Goal: Contribute content

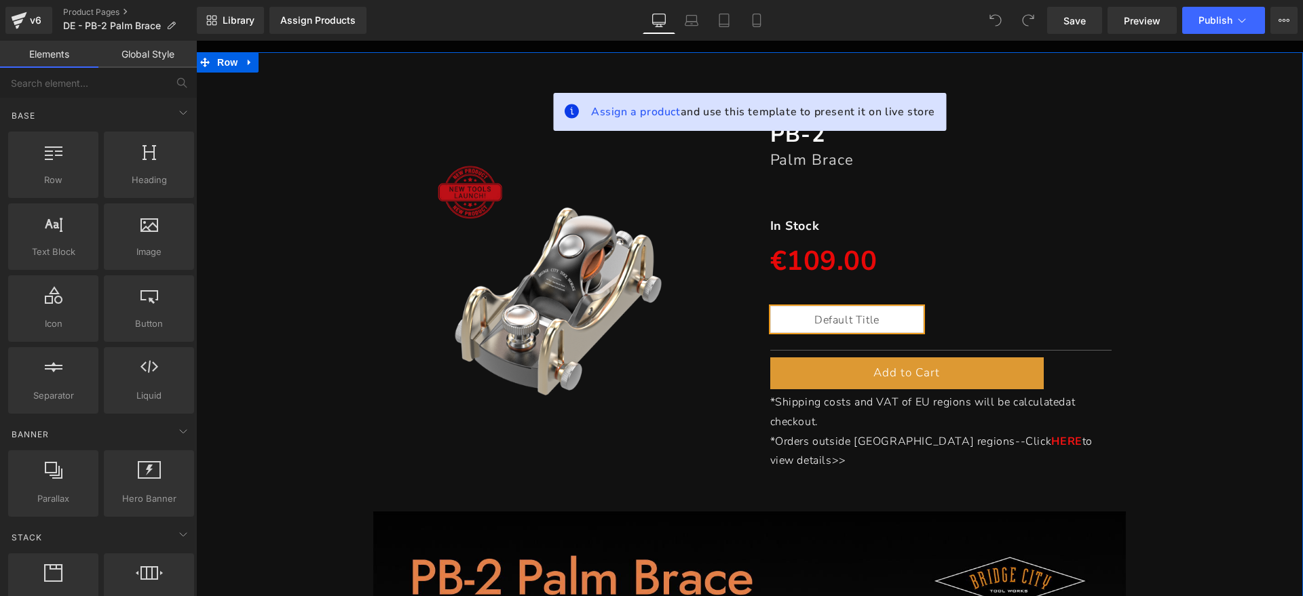
scroll to position [85, 0]
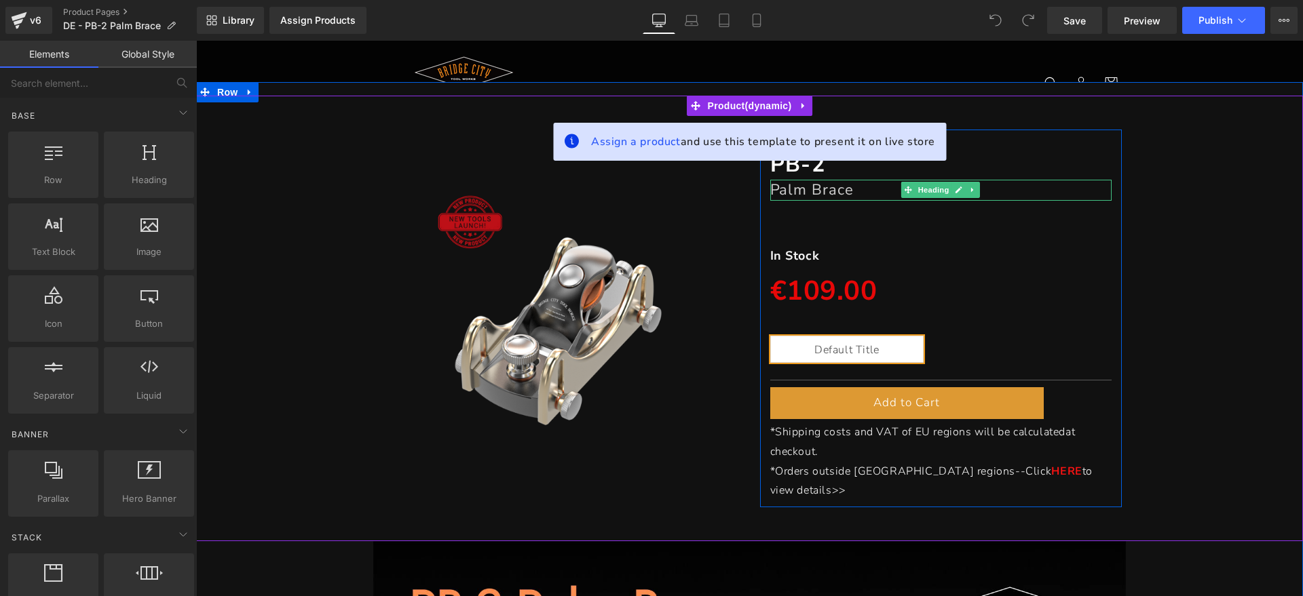
drag, startPoint x: 953, startPoint y: 186, endPoint x: 927, endPoint y: 192, distance: 27.2
click at [955, 187] on icon at bounding box center [958, 190] width 7 height 8
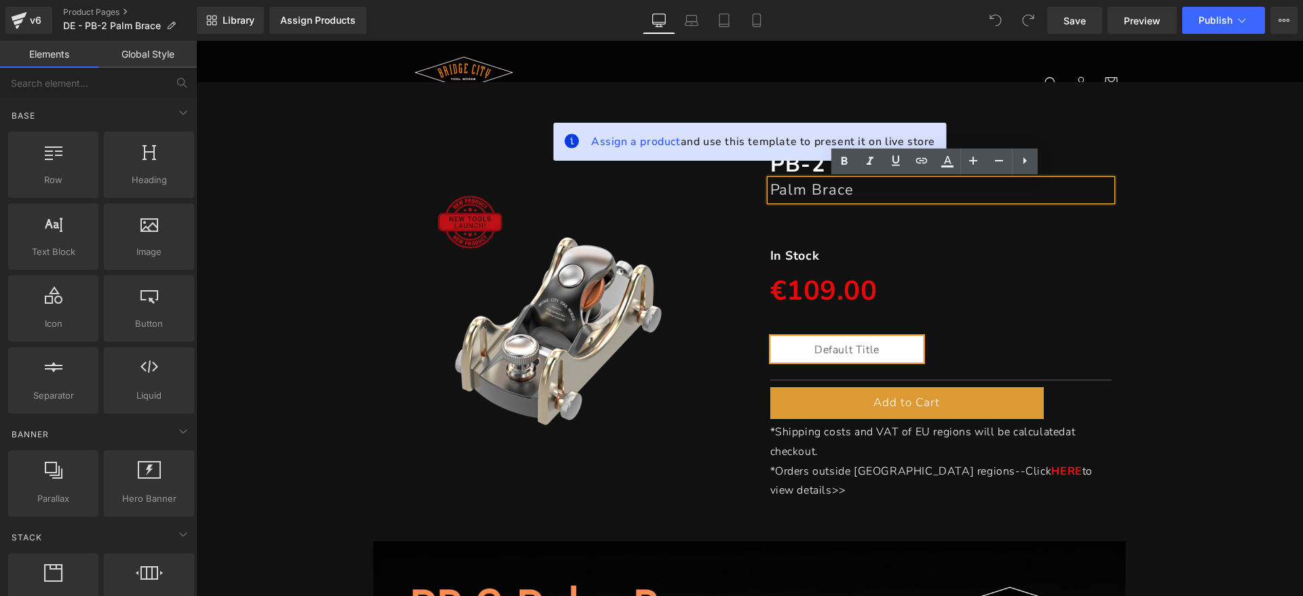
click at [899, 188] on h1 "Palm Brace" at bounding box center [941, 190] width 342 height 20
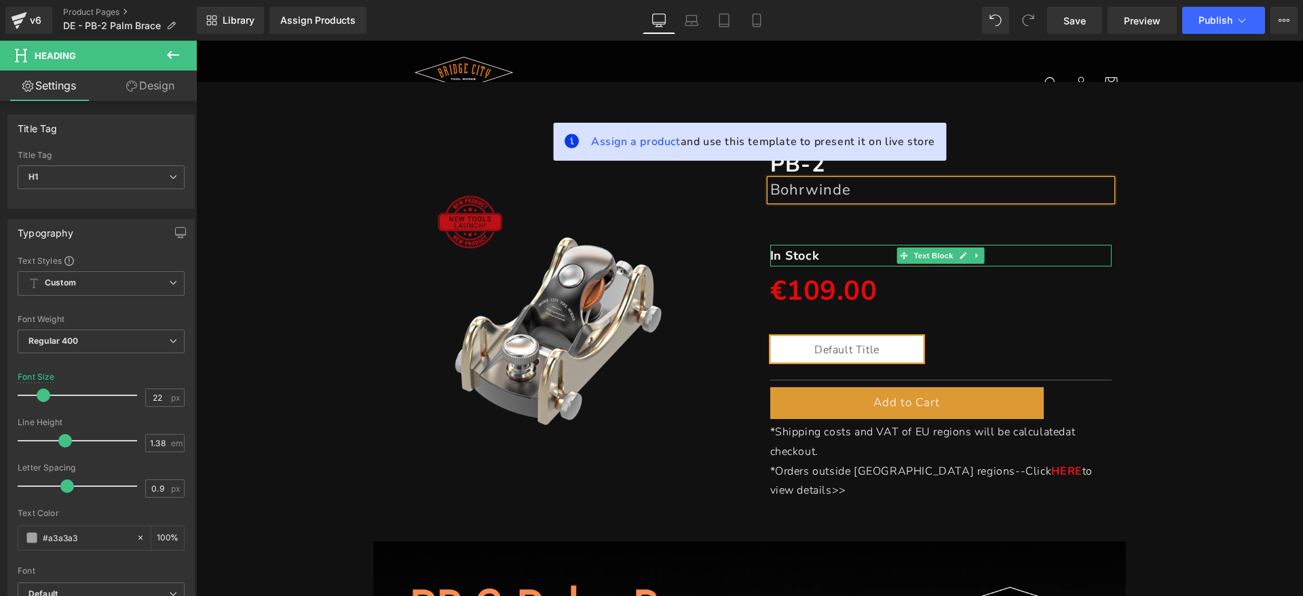
click at [843, 252] on p "In Stock" at bounding box center [941, 256] width 342 height 22
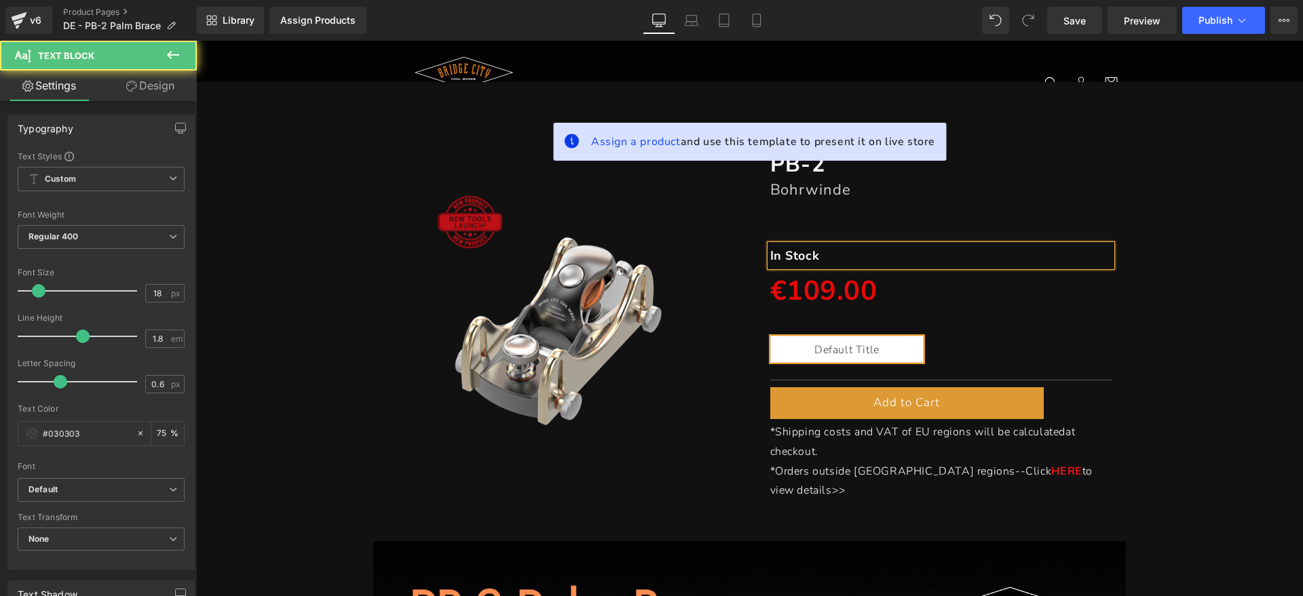
click at [842, 250] on p "In Stock" at bounding box center [941, 256] width 342 height 22
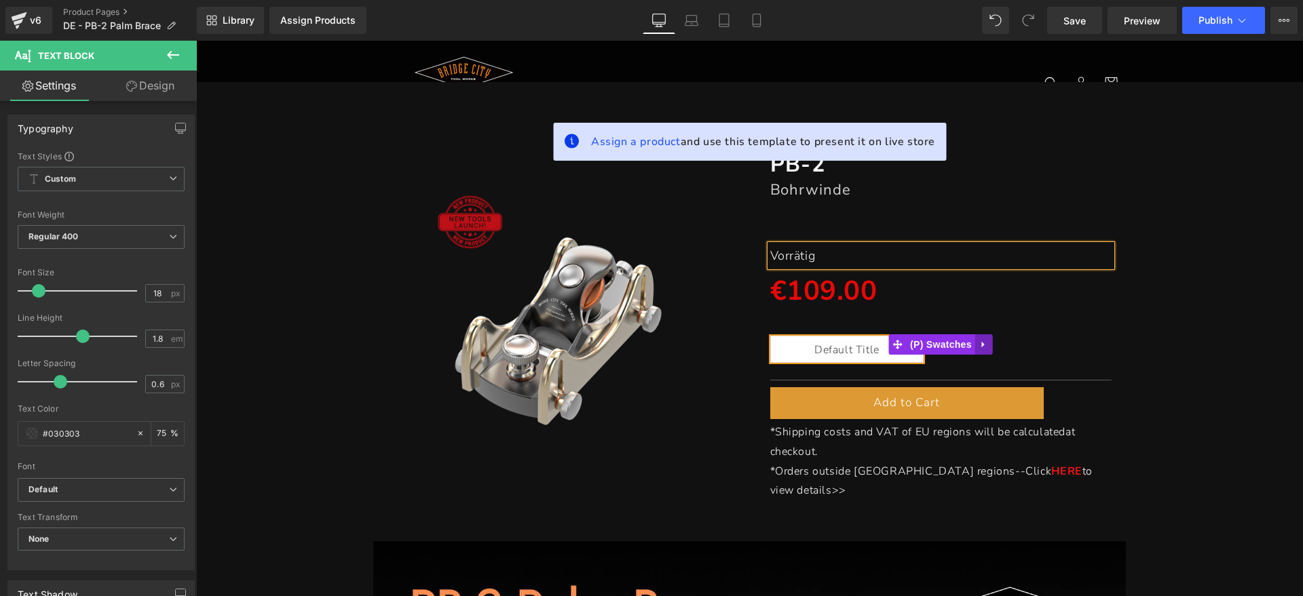
click at [979, 341] on icon at bounding box center [983, 344] width 9 height 10
click at [988, 341] on icon at bounding box center [992, 344] width 9 height 9
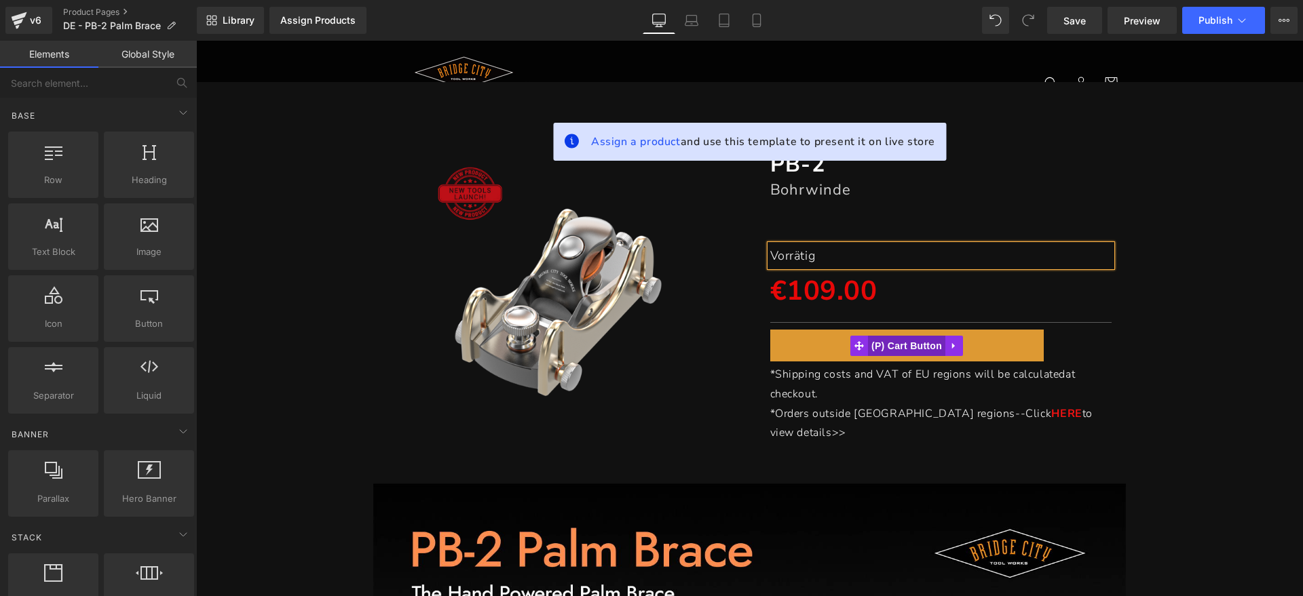
click at [908, 345] on span "(P) Cart Button" at bounding box center [906, 346] width 77 height 20
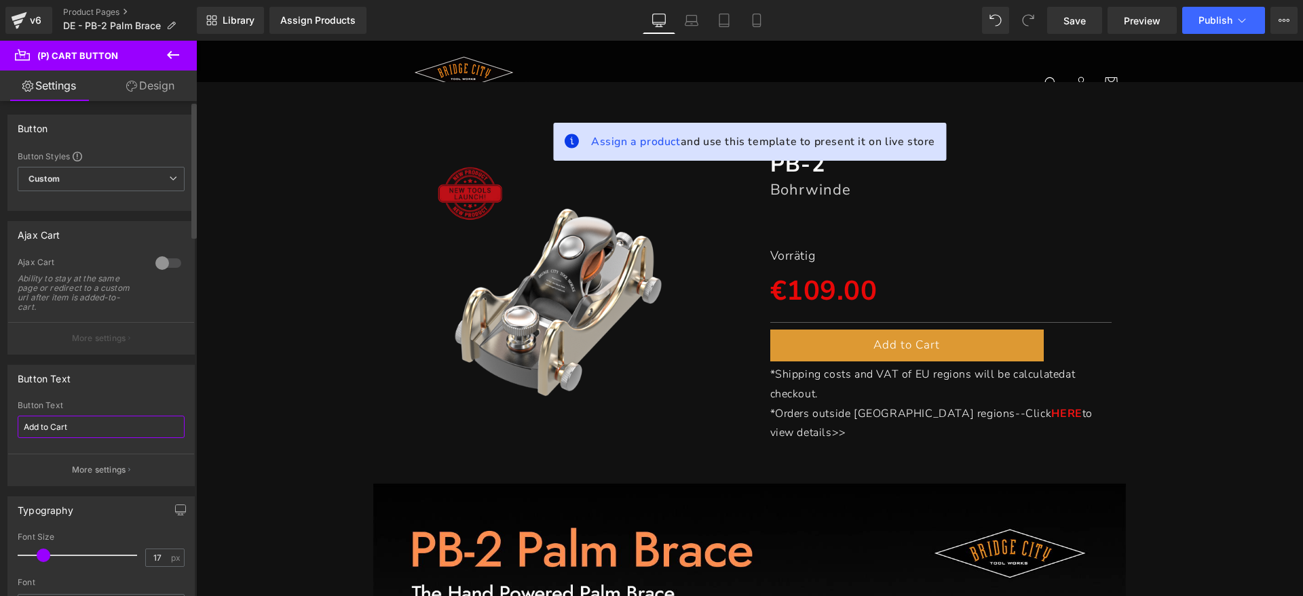
drag, startPoint x: 96, startPoint y: 418, endPoint x: 23, endPoint y: 373, distance: 85.3
click at [0, 417] on div "Button Text Add to Cart Button Text Add to Cart More settings" at bounding box center [101, 421] width 203 height 132
type input "z"
type input "Zum Warenkorb hinzufügen"
click at [142, 398] on div "Button Text Zum Warenkorb hinzufügen Button Text Zum Warenkorb hinzufügen More …" at bounding box center [100, 425] width 187 height 121
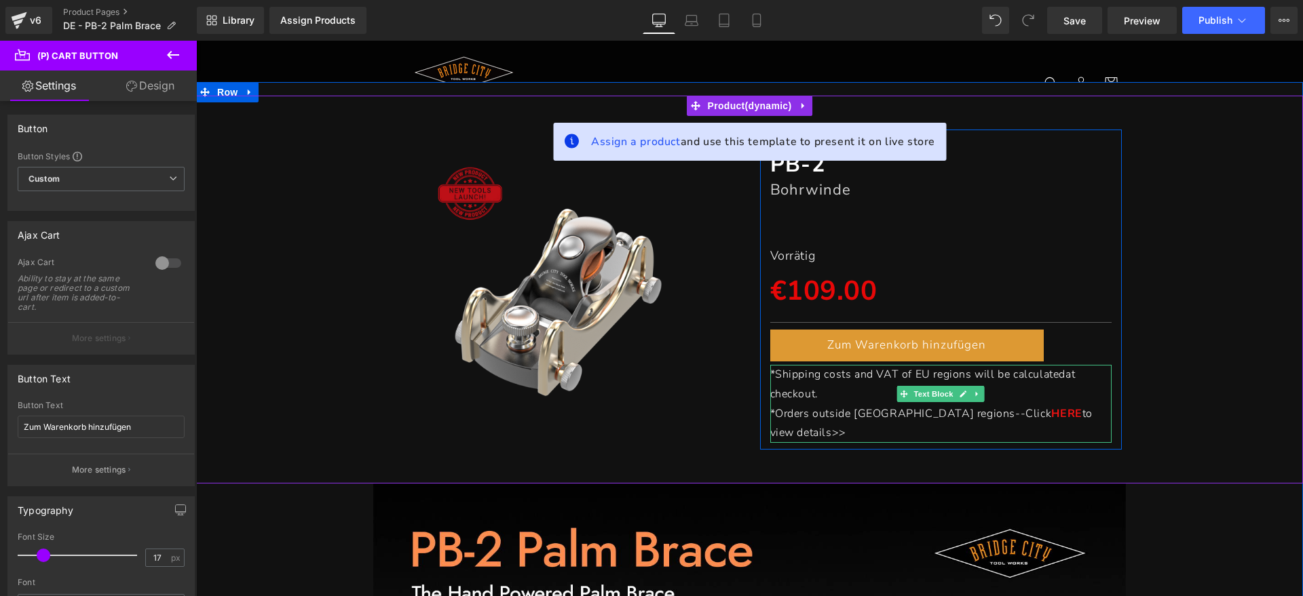
click at [816, 390] on p "*Shipping costs and VAT of EU regions will be calculated at checkout." at bounding box center [941, 384] width 342 height 39
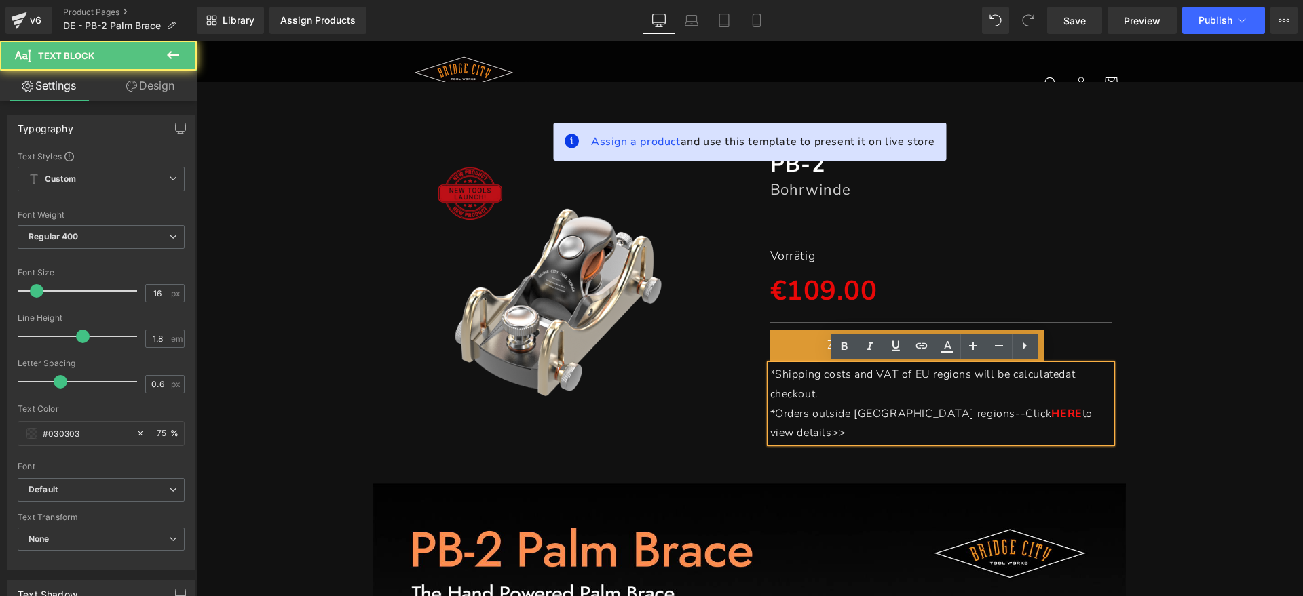
click at [825, 389] on p "*Shipping costs and VAT of EU regions will be calculated at checkout." at bounding box center [941, 384] width 342 height 39
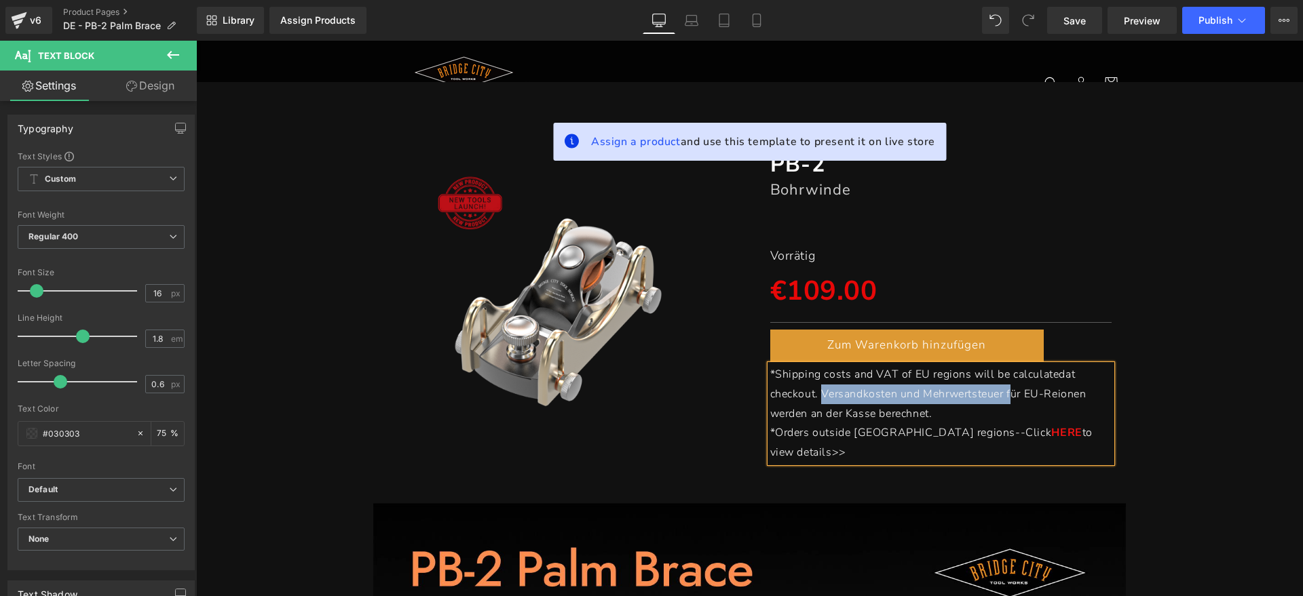
drag, startPoint x: 822, startPoint y: 395, endPoint x: 1005, endPoint y: 402, distance: 183.3
click at [1005, 402] on p "*Shipping costs and VAT of EU regions will be calculated at checkout. Versandko…" at bounding box center [941, 394] width 342 height 58
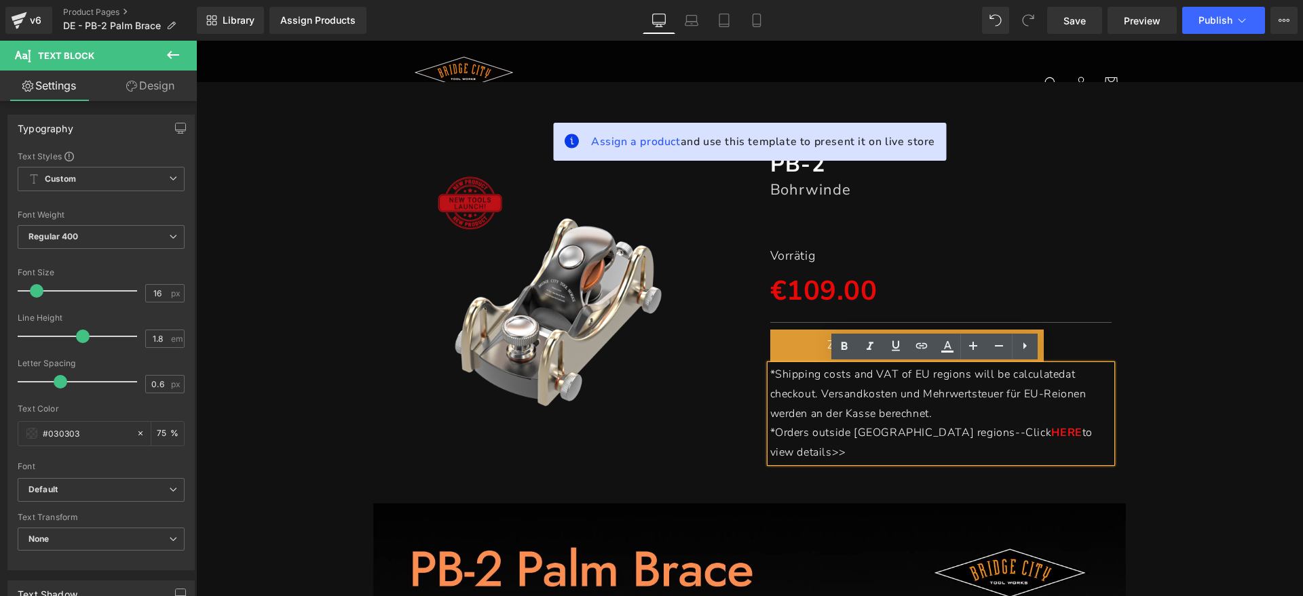
click at [997, 413] on p "*Shipping costs and VAT of EU regions will be calculated at checkout. Versandko…" at bounding box center [941, 394] width 342 height 58
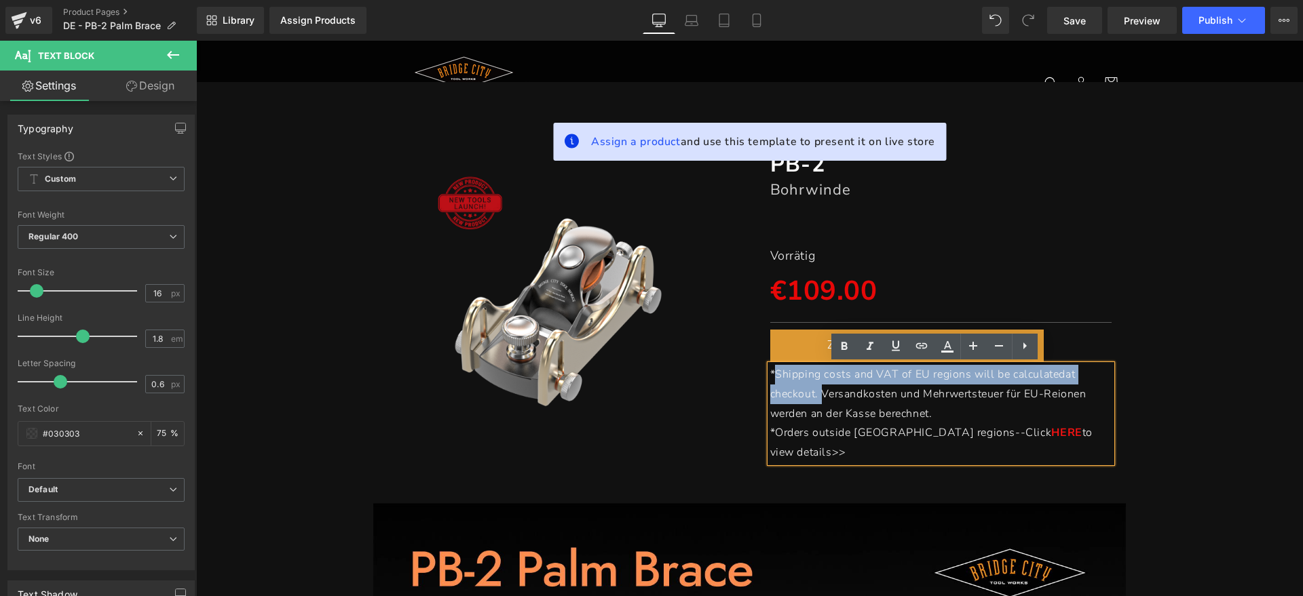
drag, startPoint x: 814, startPoint y: 394, endPoint x: 767, endPoint y: 375, distance: 50.5
click at [770, 375] on span "*Shipping costs and VAT of EU regions will be calculated at checkout. Versandko…" at bounding box center [928, 394] width 316 height 54
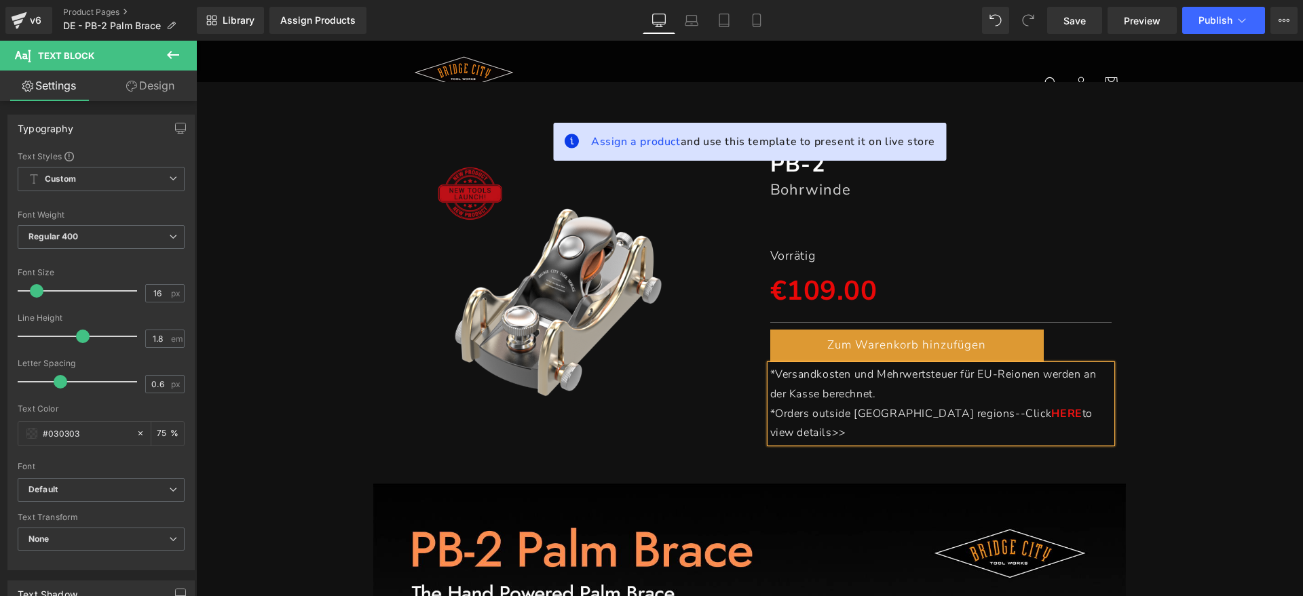
click at [771, 418] on span "*Orders outside [GEOGRAPHIC_DATA] regions--Click" at bounding box center [911, 413] width 282 height 15
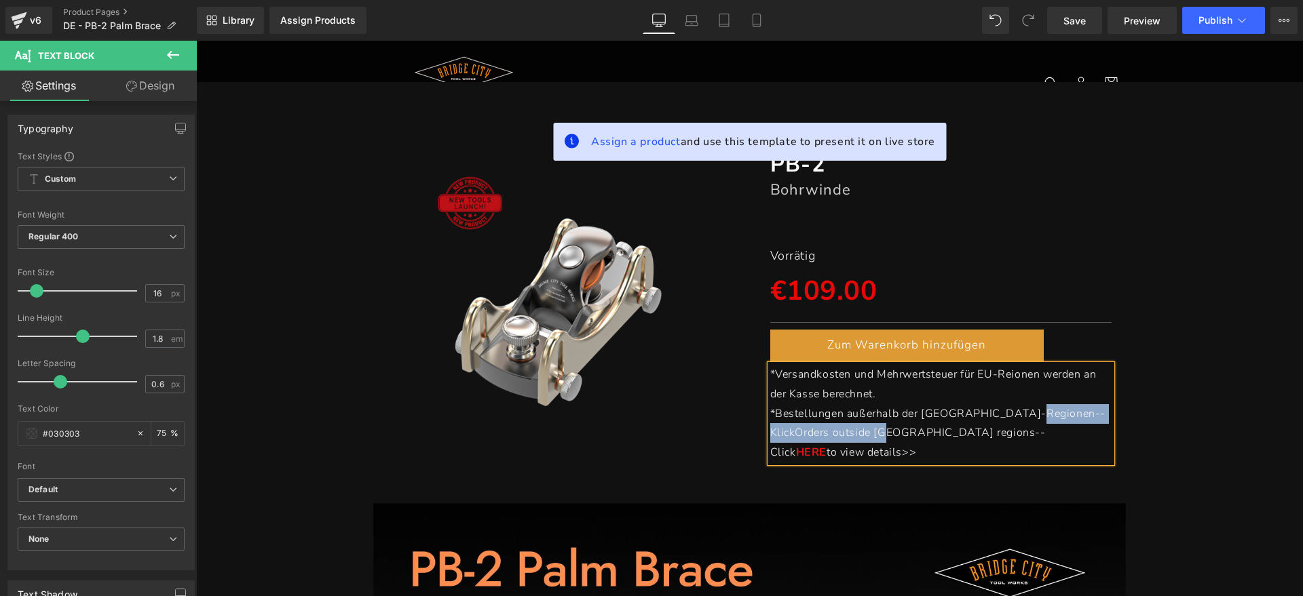
drag, startPoint x: 851, startPoint y: 430, endPoint x: 1022, endPoint y: 421, distance: 171.2
click at [1022, 421] on p "*Bestellungen außerhalb der [GEOGRAPHIC_DATA]-Regionen--KlickOrders outside [GE…" at bounding box center [941, 433] width 342 height 58
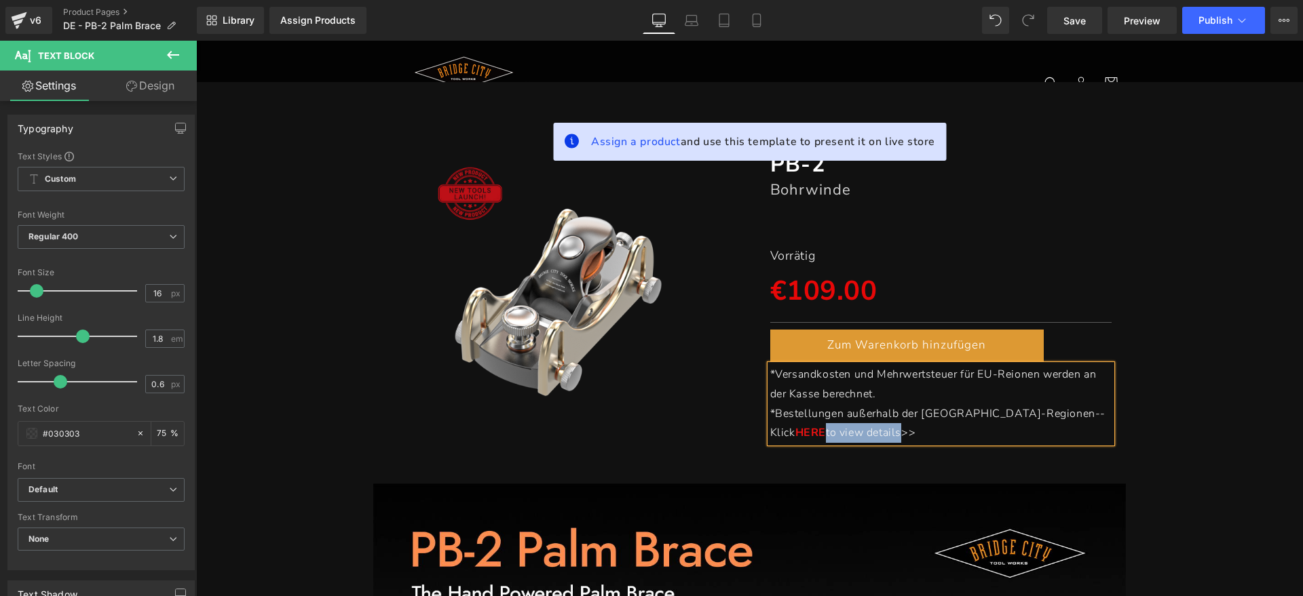
drag, startPoint x: 1056, startPoint y: 413, endPoint x: 801, endPoint y: 436, distance: 256.1
click at [826, 436] on span "to view details>>" at bounding box center [871, 432] width 90 height 15
click at [687, 425] on div "(P) Image" at bounding box center [558, 290] width 383 height 320
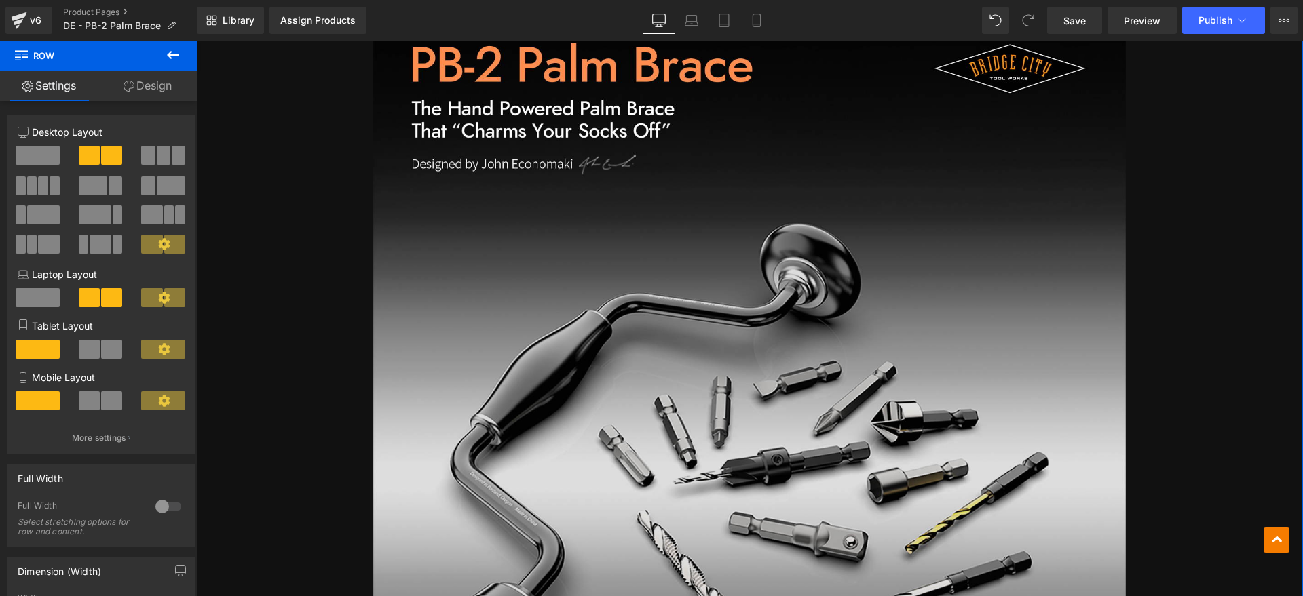
scroll to position [509, 0]
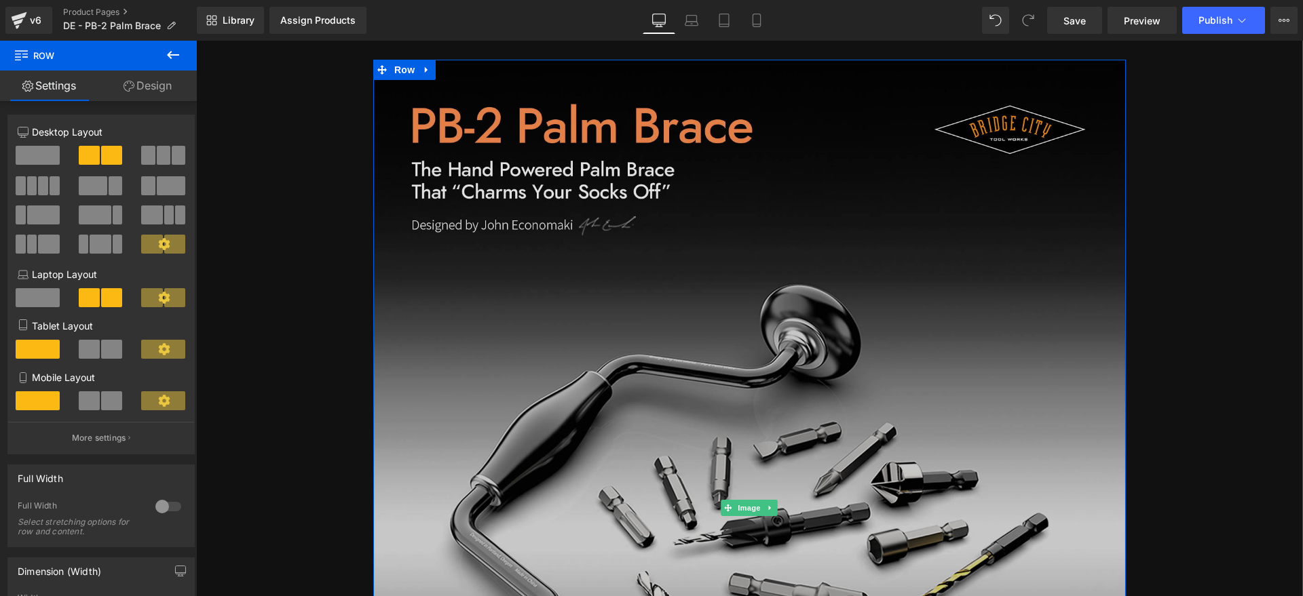
click at [779, 367] on img at bounding box center [749, 508] width 752 height 897
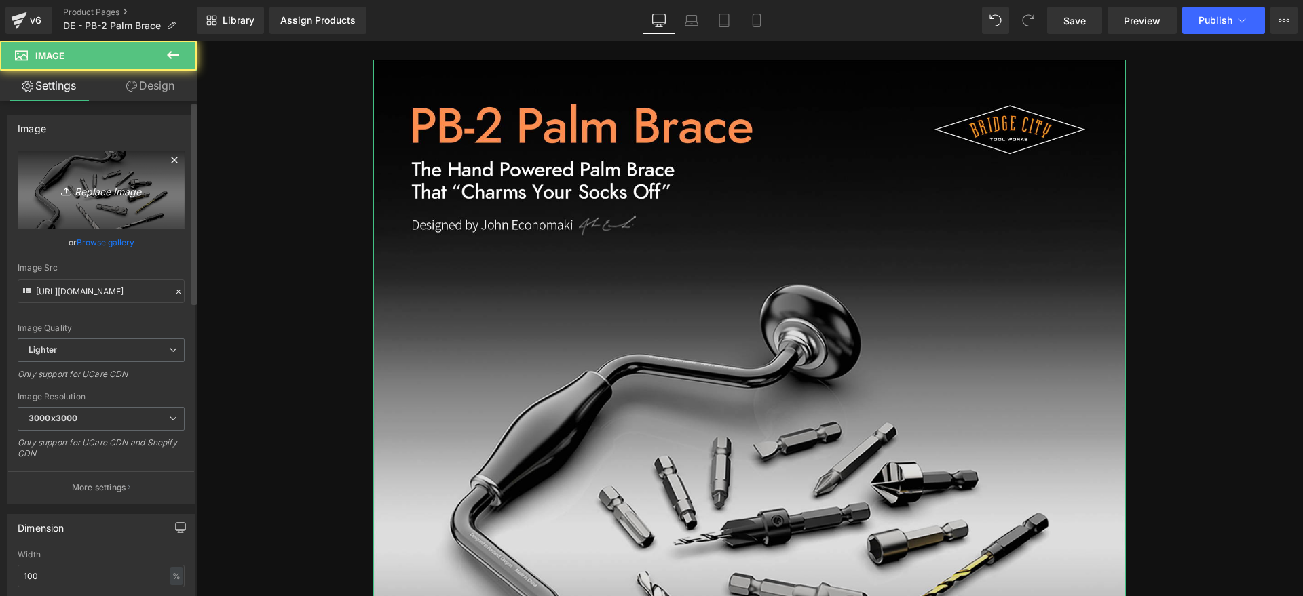
click at [118, 166] on link "Replace Image" at bounding box center [101, 190] width 167 height 78
type input "C:\fakepath\PB1.webp"
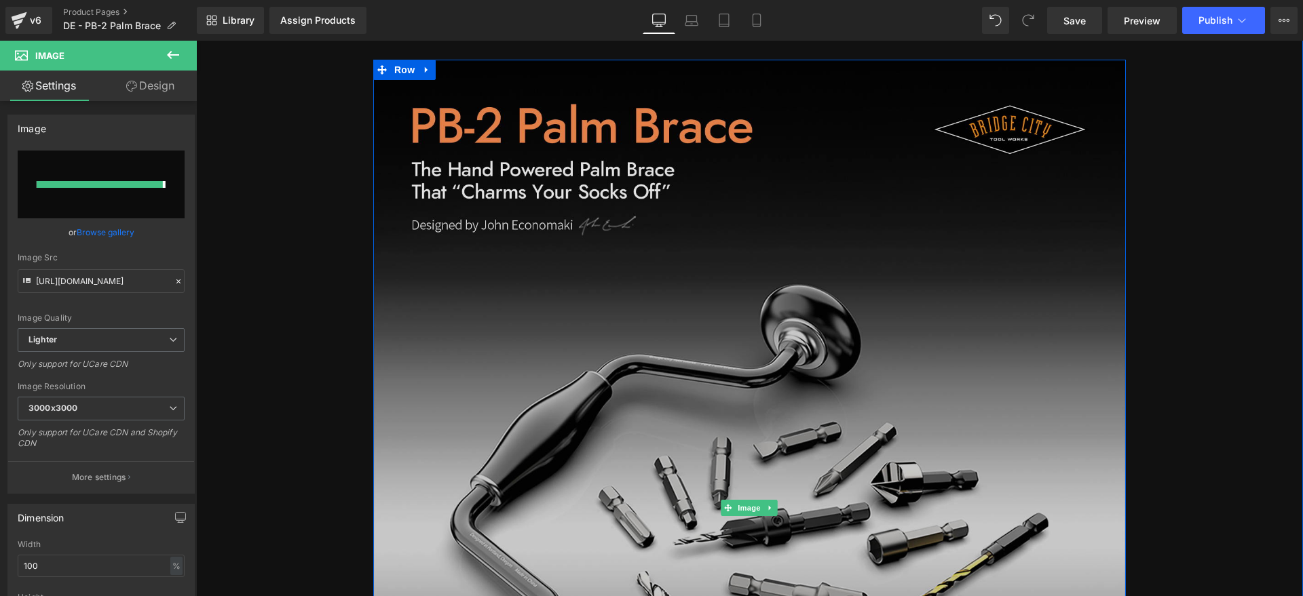
type input "[URL][DOMAIN_NAME]"
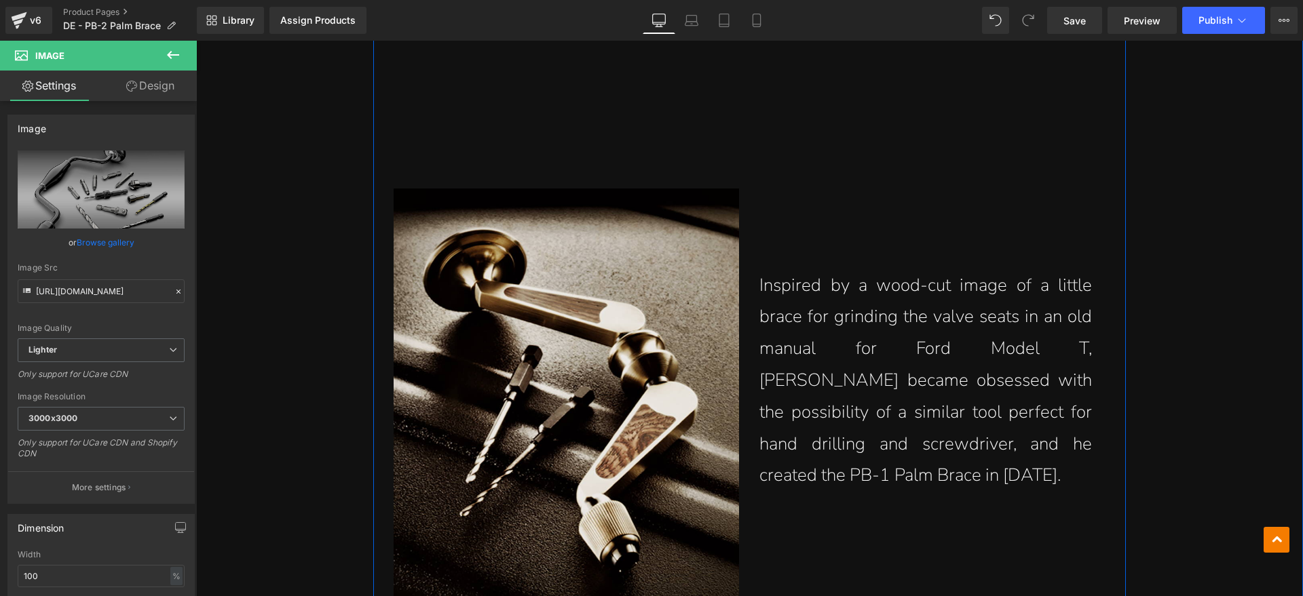
scroll to position [1781, 0]
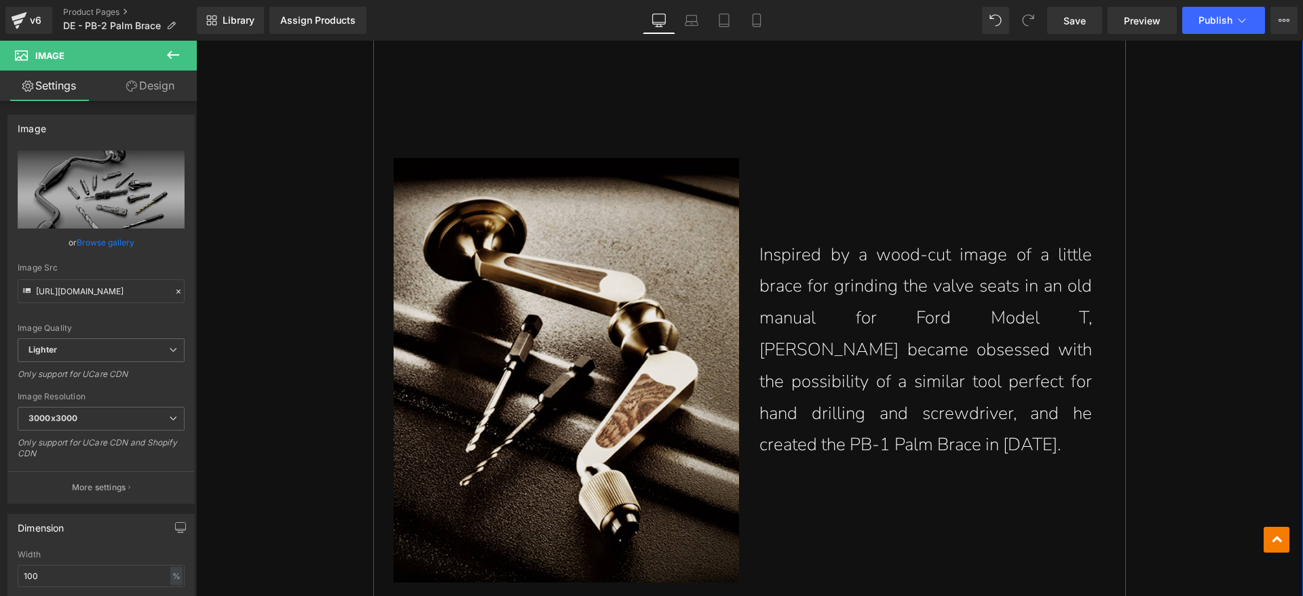
click at [922, 258] on p "Inspired by a wood-cut image of a little brace for grinding the valve seats in …" at bounding box center [925, 350] width 332 height 223
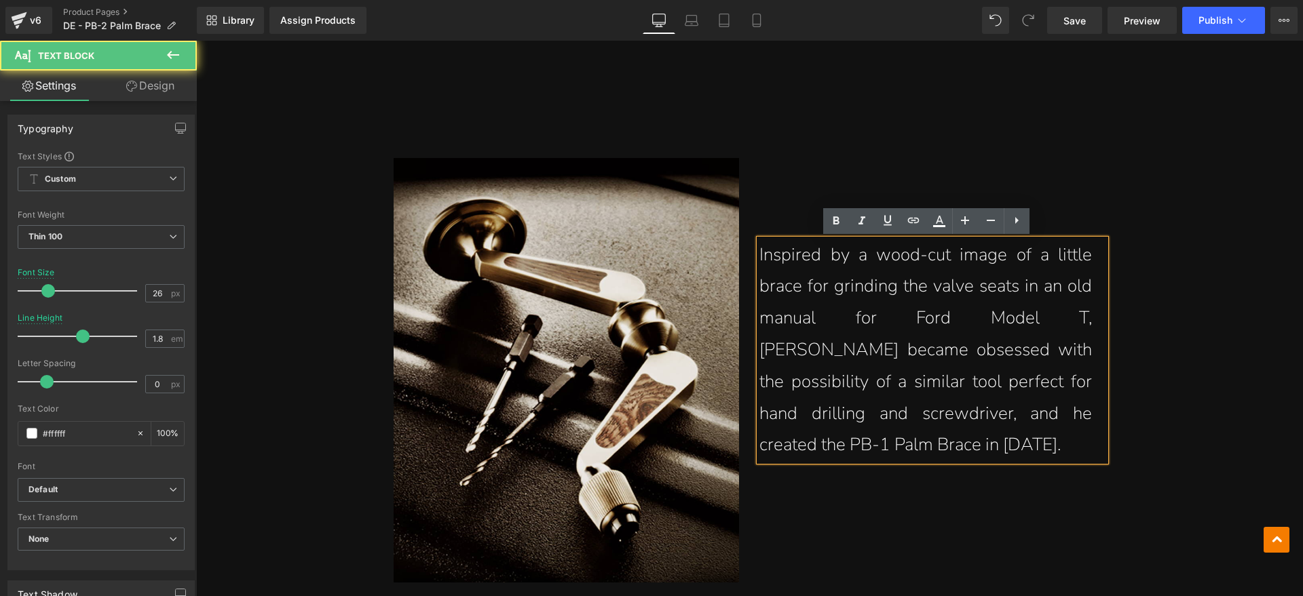
click at [940, 298] on p "Inspired by a wood-cut image of a little brace for grinding the valve seats in …" at bounding box center [925, 350] width 332 height 223
click at [931, 509] on div "Inspired by a wood-cut image of a little brace for grinding the valve seats in …" at bounding box center [932, 370] width 366 height 425
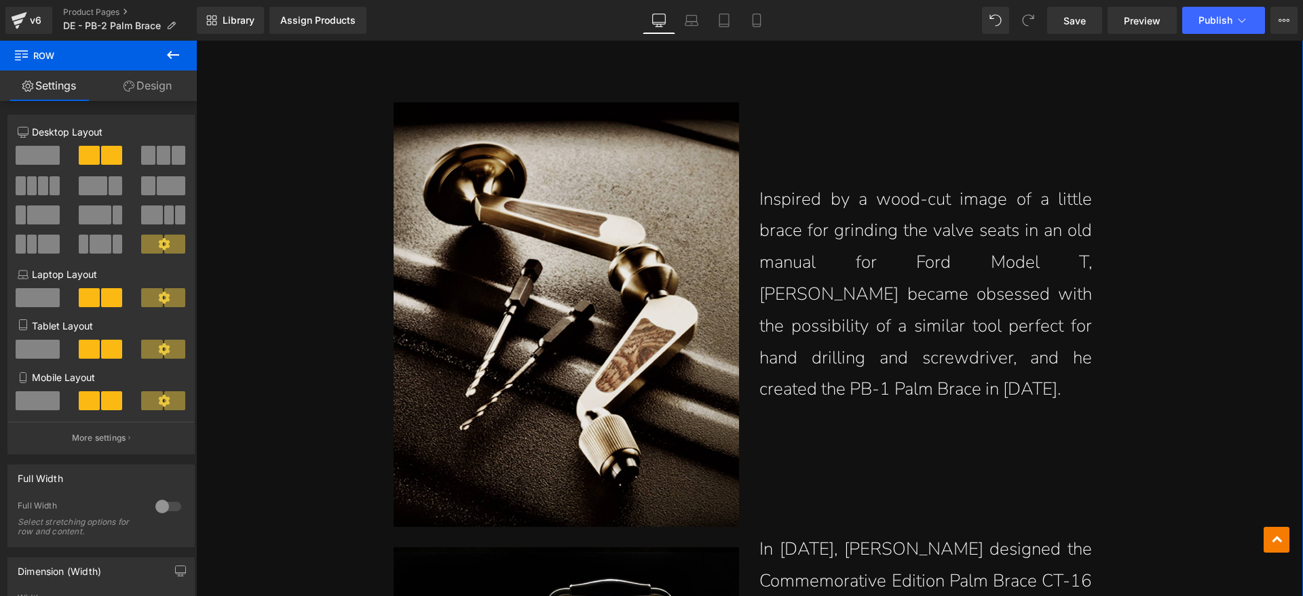
scroll to position [1866, 0]
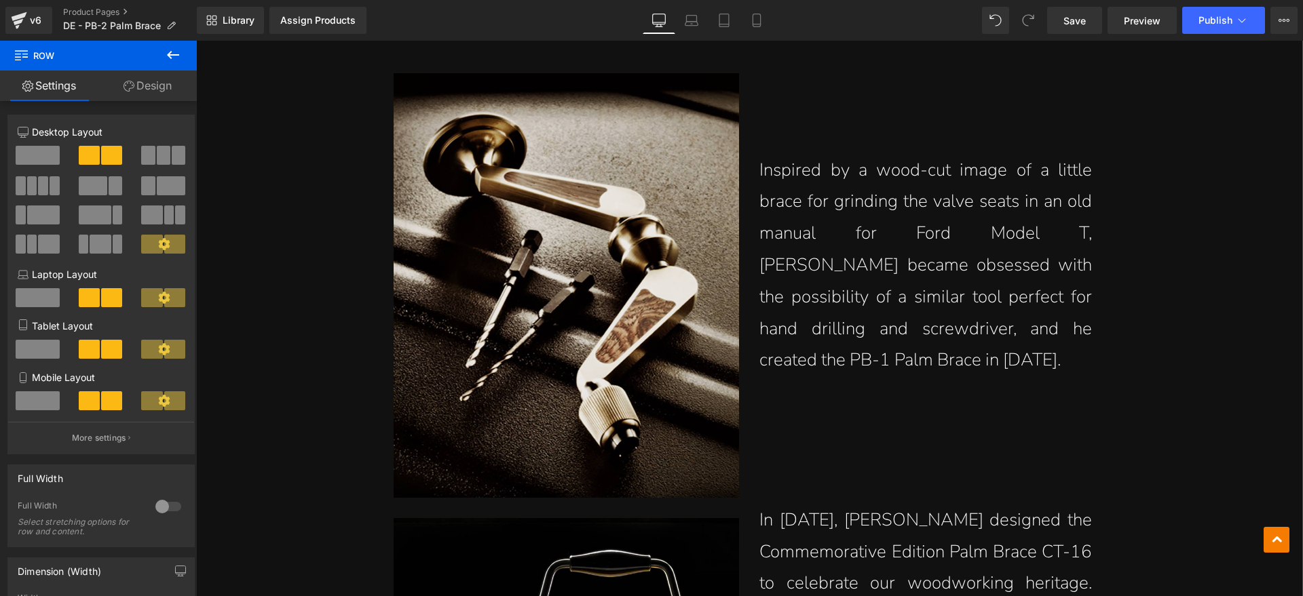
click at [902, 362] on p "Inspired by a wood-cut image of a little brace for grinding the valve seats in …" at bounding box center [925, 266] width 332 height 223
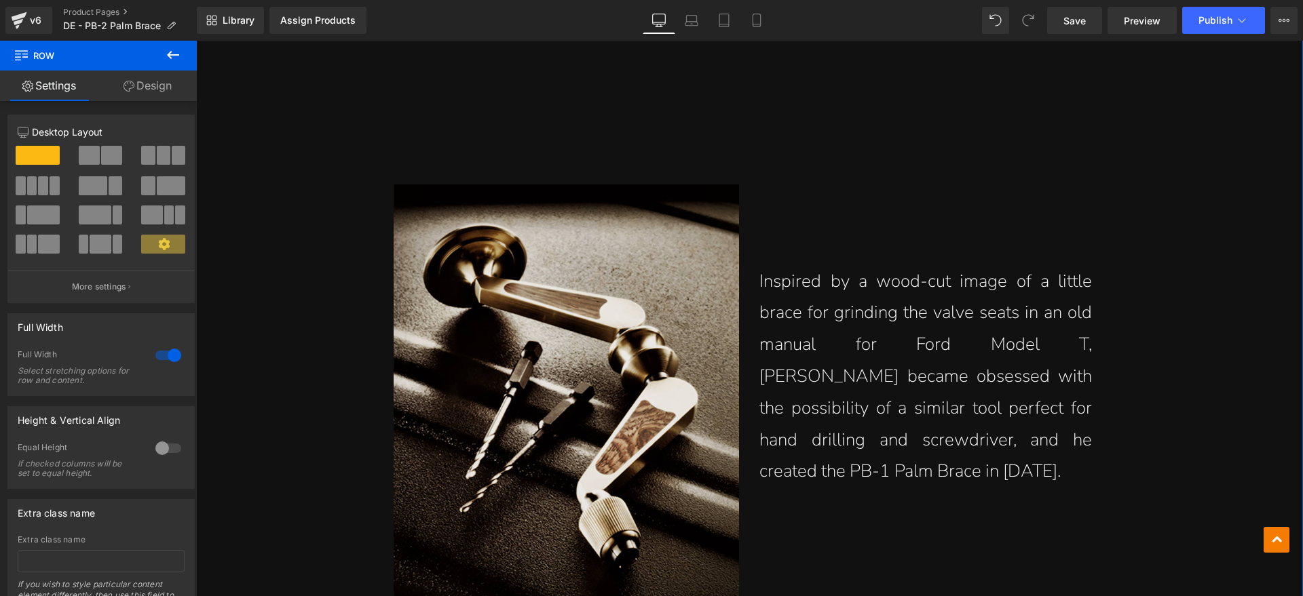
scroll to position [1781, 0]
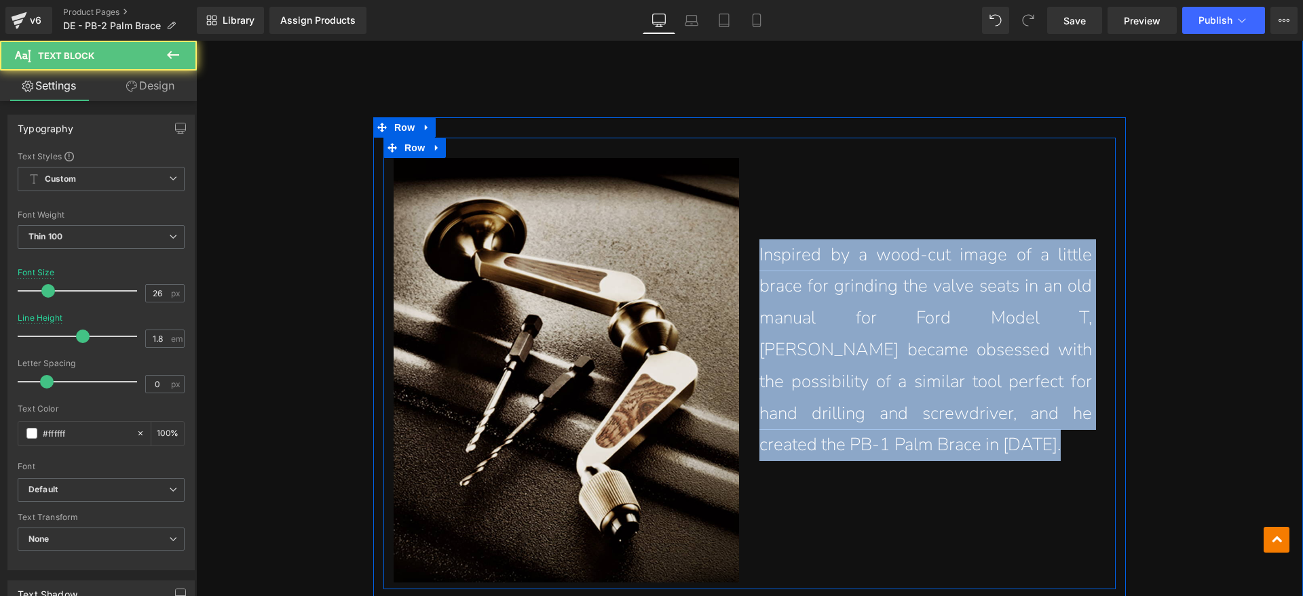
drag, startPoint x: 894, startPoint y: 450, endPoint x: 748, endPoint y: 265, distance: 236.3
click at [749, 265] on div "Inspired by a wood-cut image of a little brace for grinding the valve seats in …" at bounding box center [932, 370] width 366 height 425
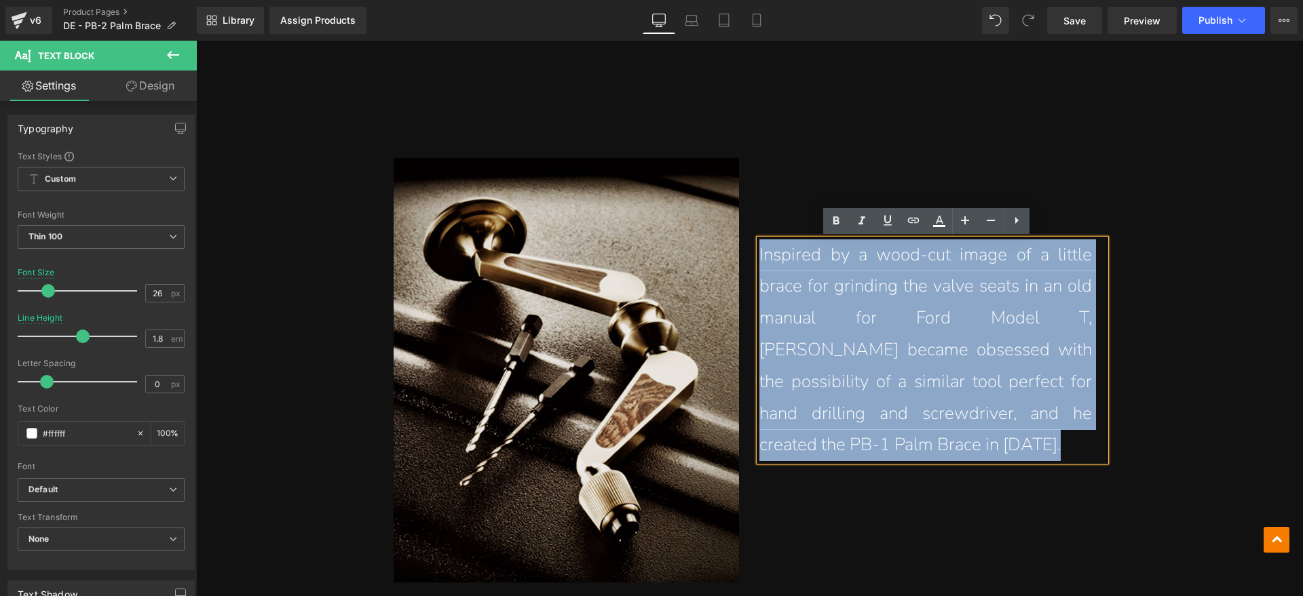
copy p "Inspired by a wood-cut image of a little brace for grinding the valve seats in …"
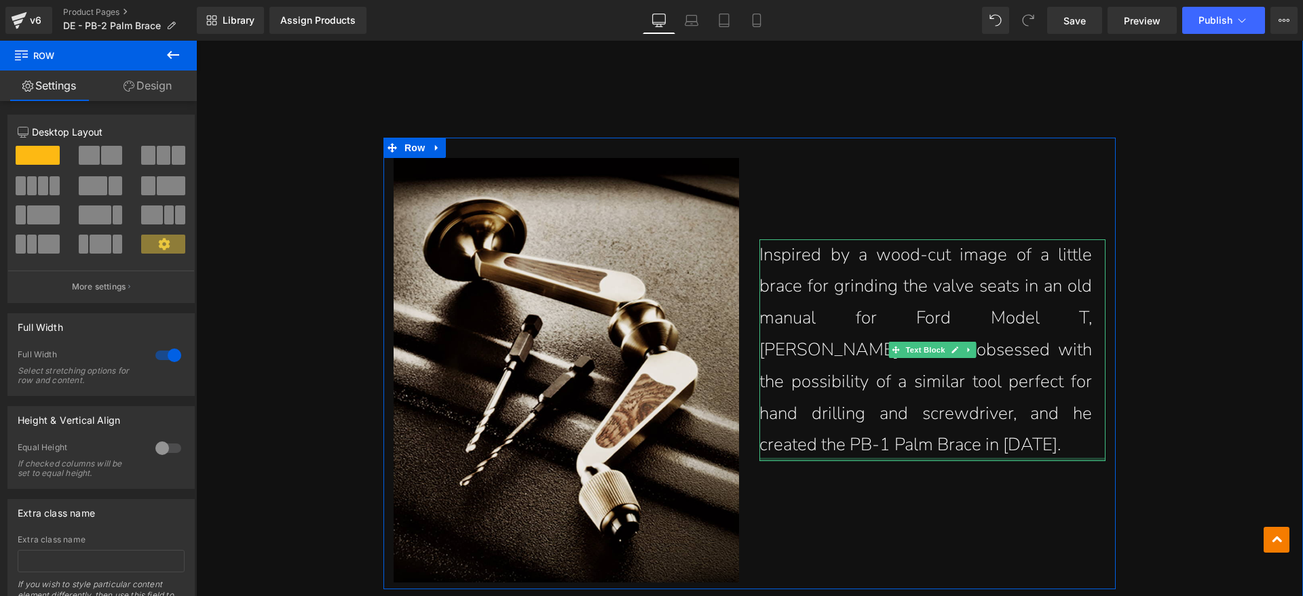
click at [890, 447] on p "Inspired by a wood-cut image of a little brace for grinding the valve seats in …" at bounding box center [925, 350] width 332 height 223
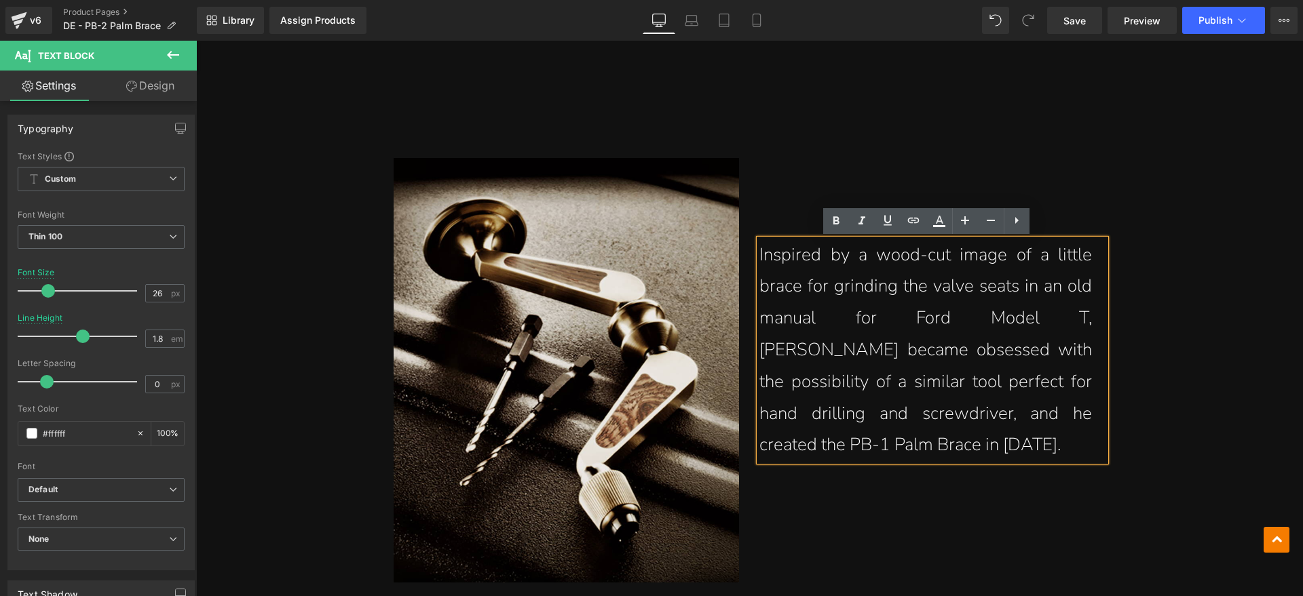
click at [894, 436] on p "Inspired by a wood-cut image of a little brace for grinding the valve seats in …" at bounding box center [925, 350] width 332 height 223
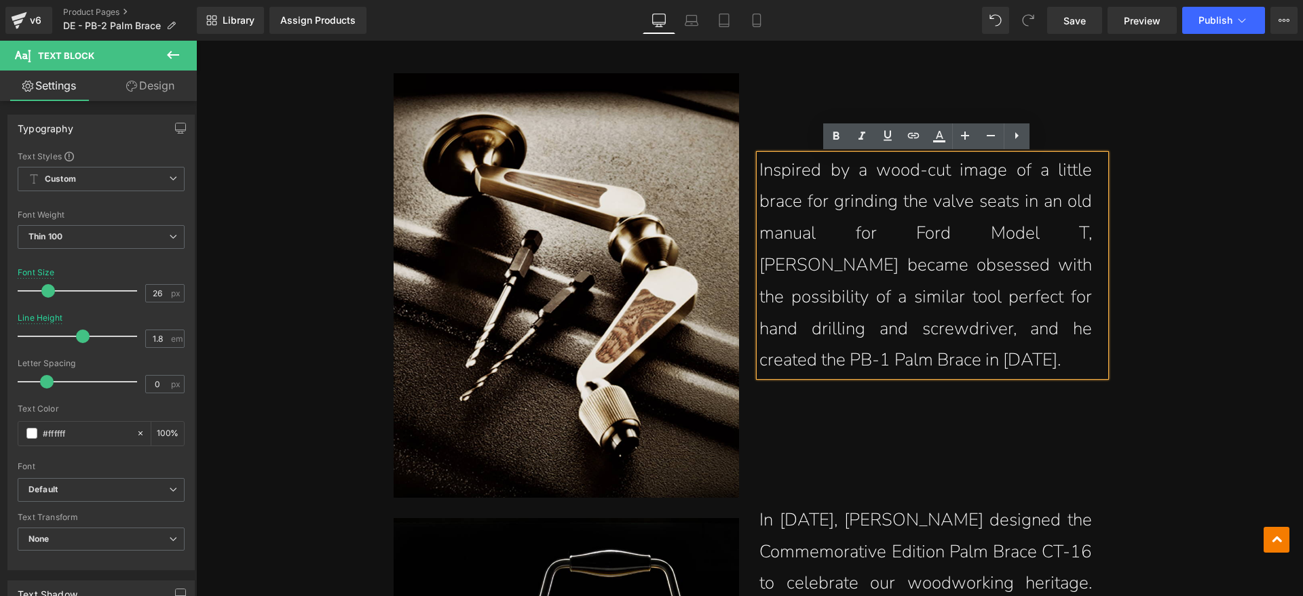
click at [879, 352] on p "Inspired by a wood-cut image of a little brace for grinding the valve seats in …" at bounding box center [925, 266] width 332 height 223
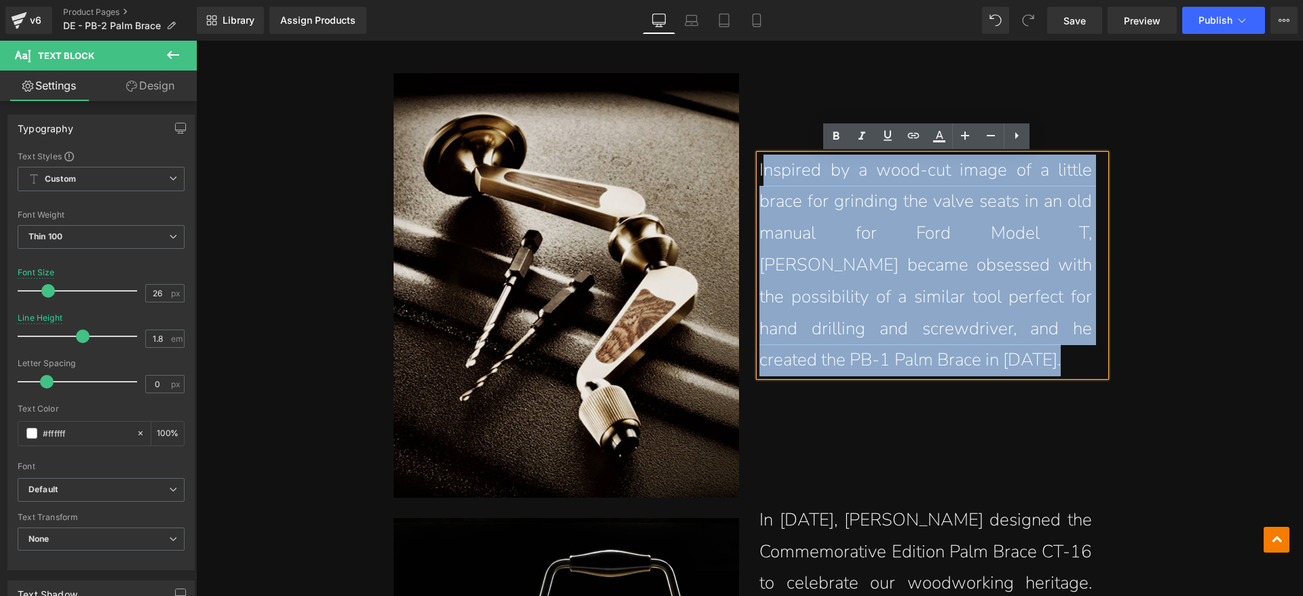
drag, startPoint x: 898, startPoint y: 358, endPoint x: 759, endPoint y: 180, distance: 225.7
click at [759, 180] on p "Inspired by a wood-cut image of a little brace for grinding the valve seats in …" at bounding box center [925, 266] width 332 height 223
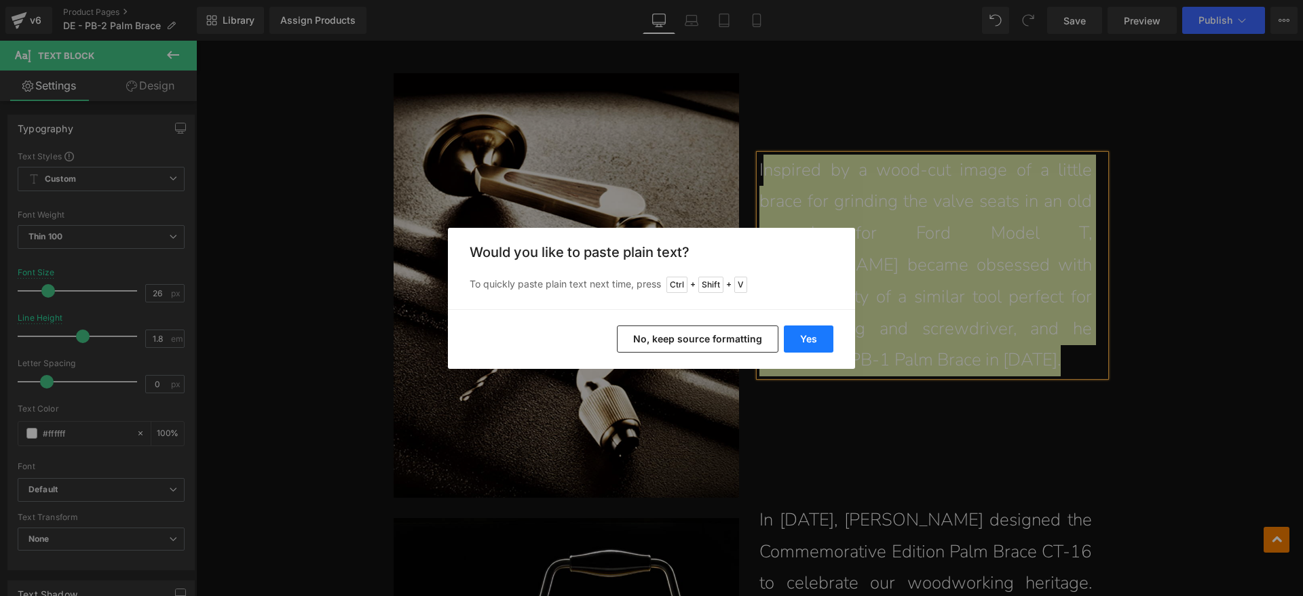
click at [806, 342] on button "Yes" at bounding box center [809, 339] width 50 height 27
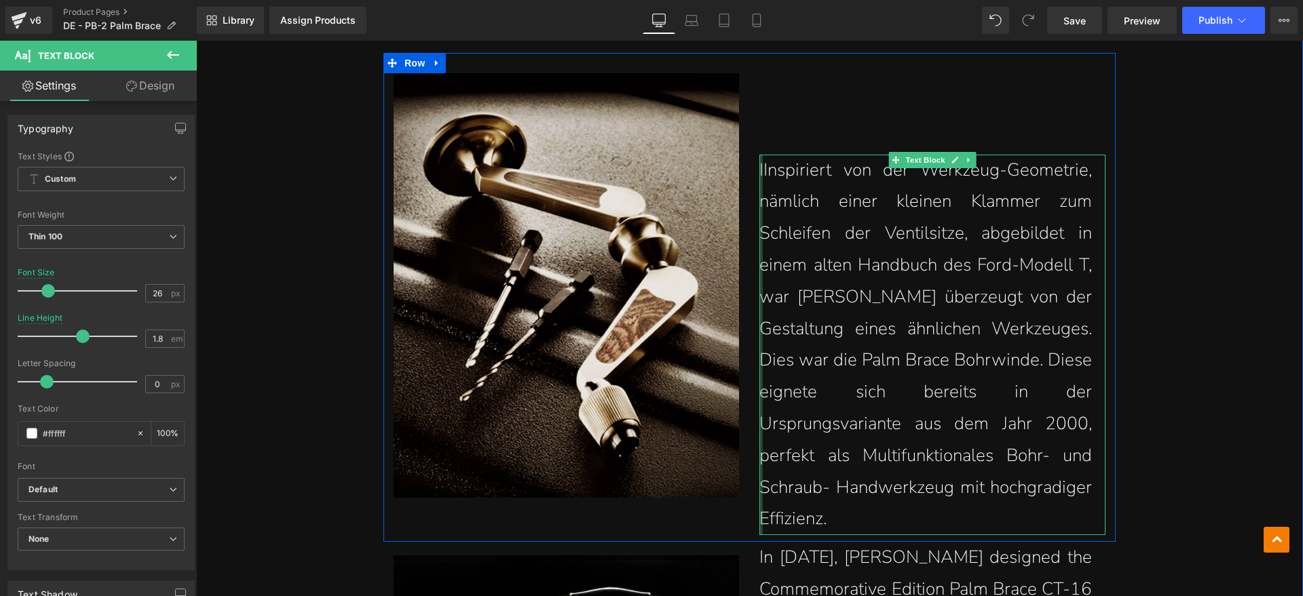
click at [759, 168] on div at bounding box center [760, 345] width 3 height 381
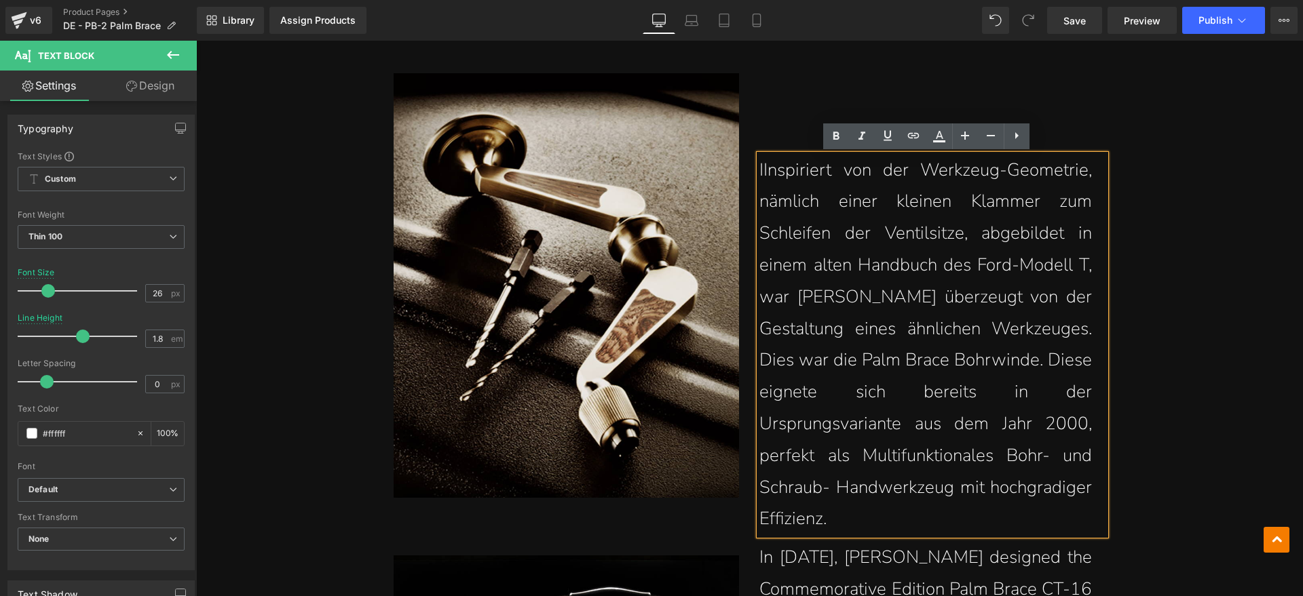
click at [759, 168] on p "IInspiriert von der Werkzeug-Geometrie, nämlich einer kleinen Klammer zum Schle…" at bounding box center [925, 345] width 332 height 381
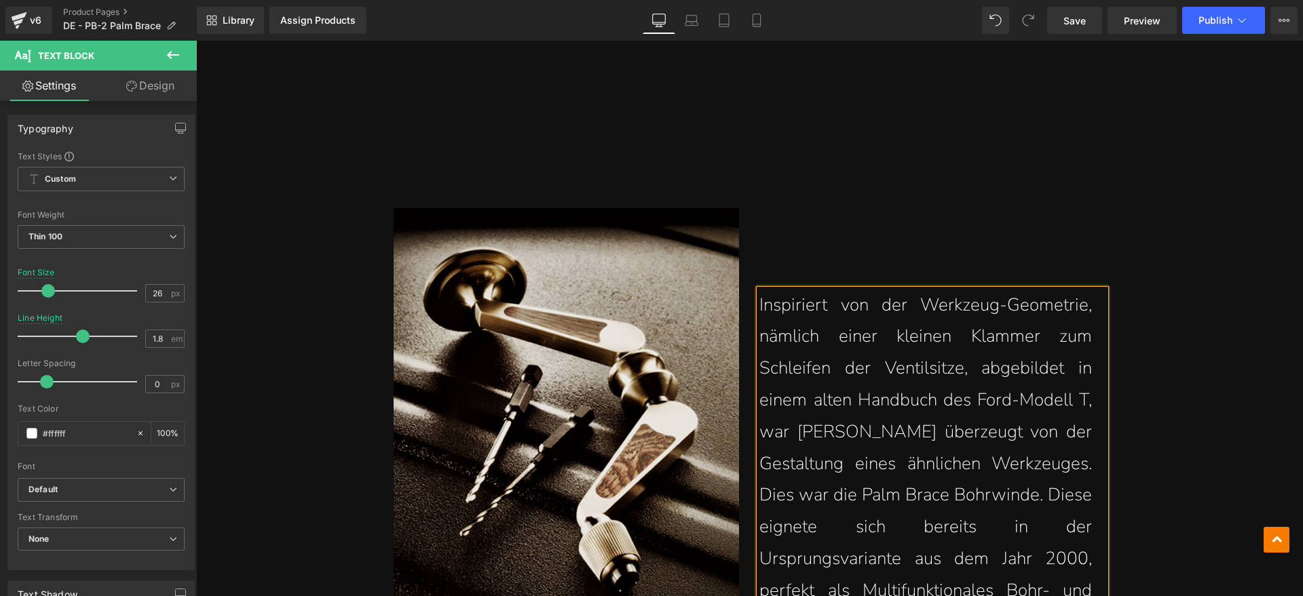
scroll to position [1696, 0]
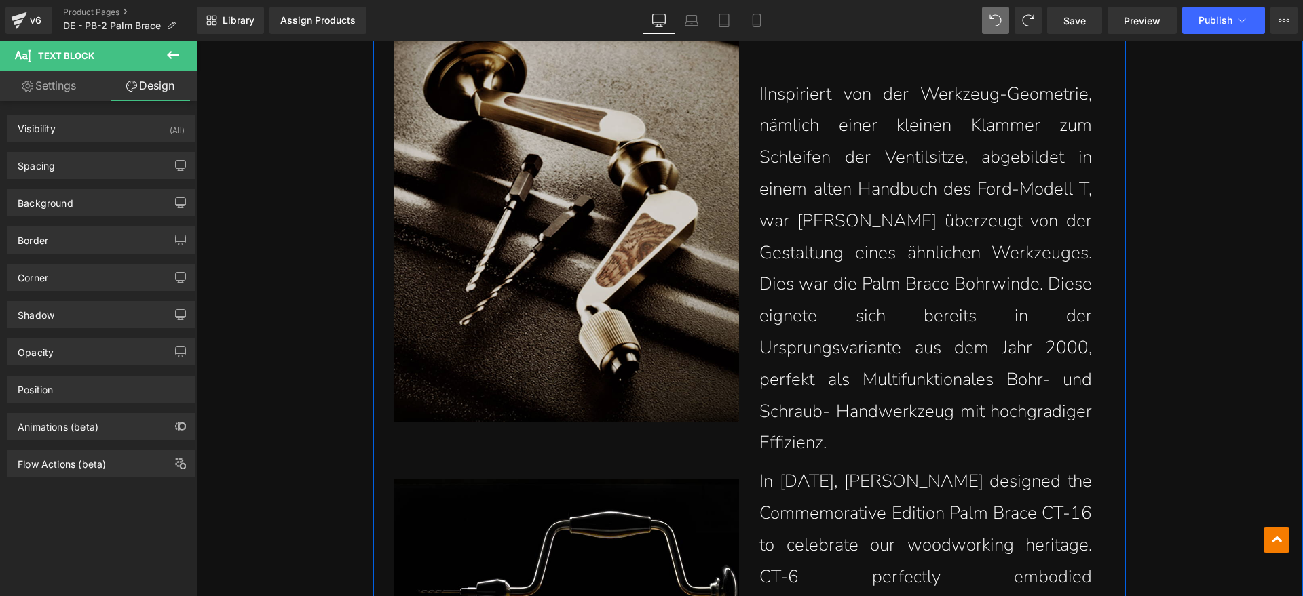
scroll to position [1951, 0]
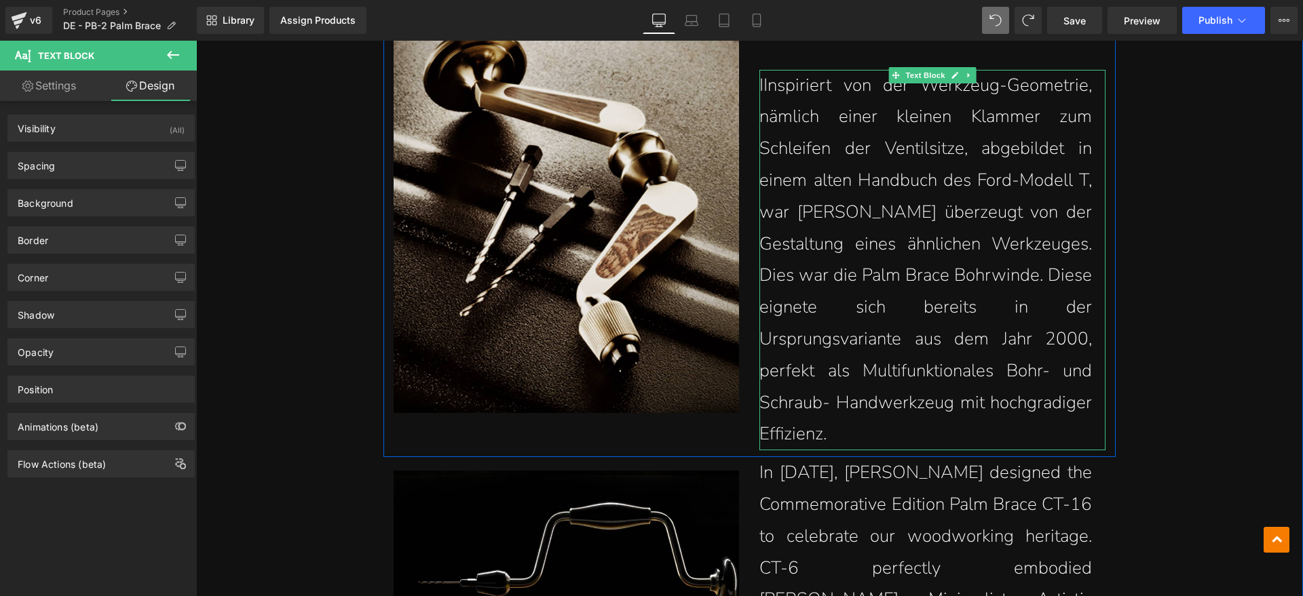
drag, startPoint x: 758, startPoint y: 83, endPoint x: 762, endPoint y: 121, distance: 38.9
click at [759, 83] on p "IInspiriert von der Werkzeug-Geometrie, nämlich einer kleinen Klammer zum Schle…" at bounding box center [925, 260] width 332 height 381
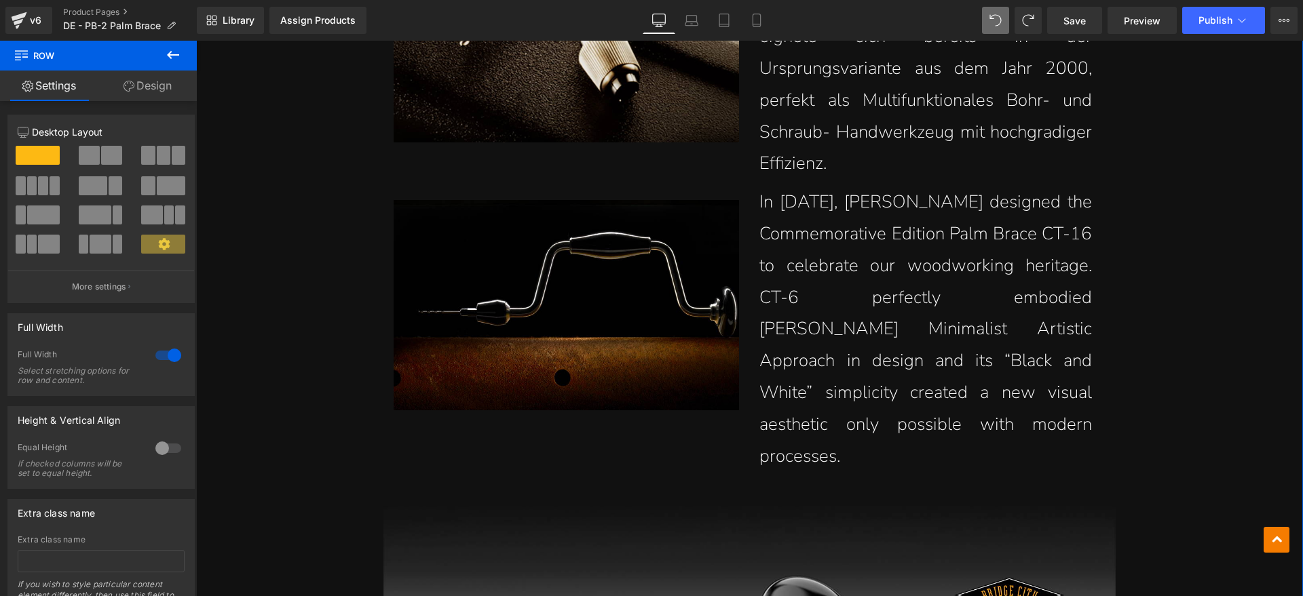
scroll to position [2290, 0]
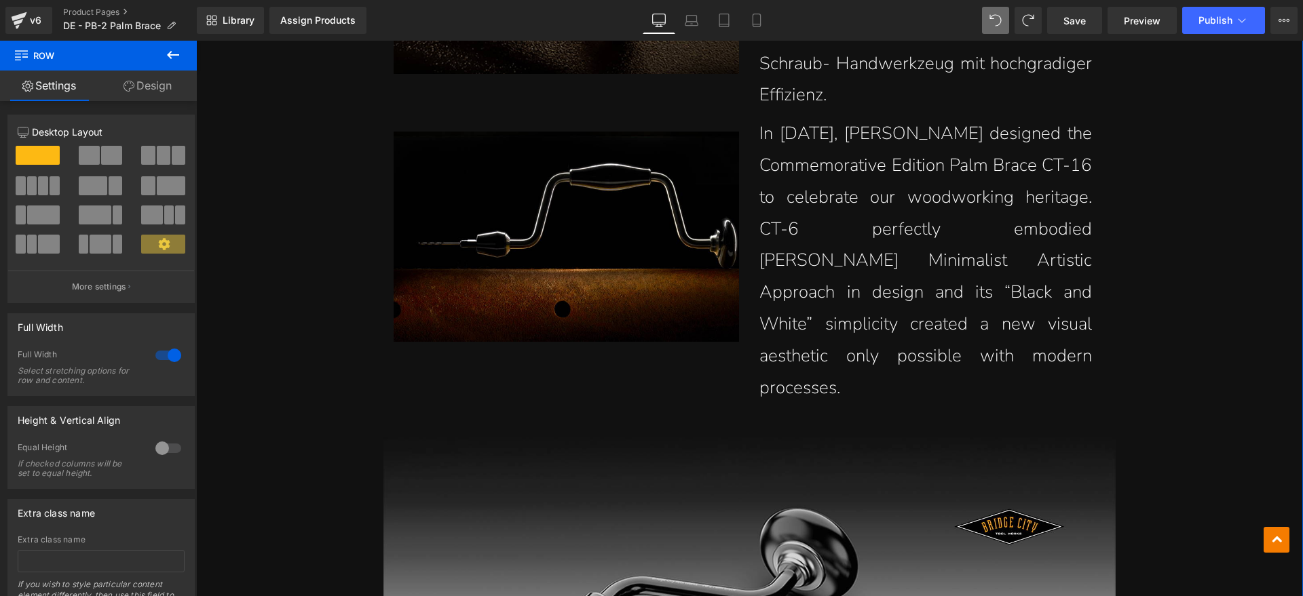
click at [860, 360] on p "In [DATE], [PERSON_NAME] designed the Commemorative Edition Palm Brace CT-16 to…" at bounding box center [925, 261] width 332 height 286
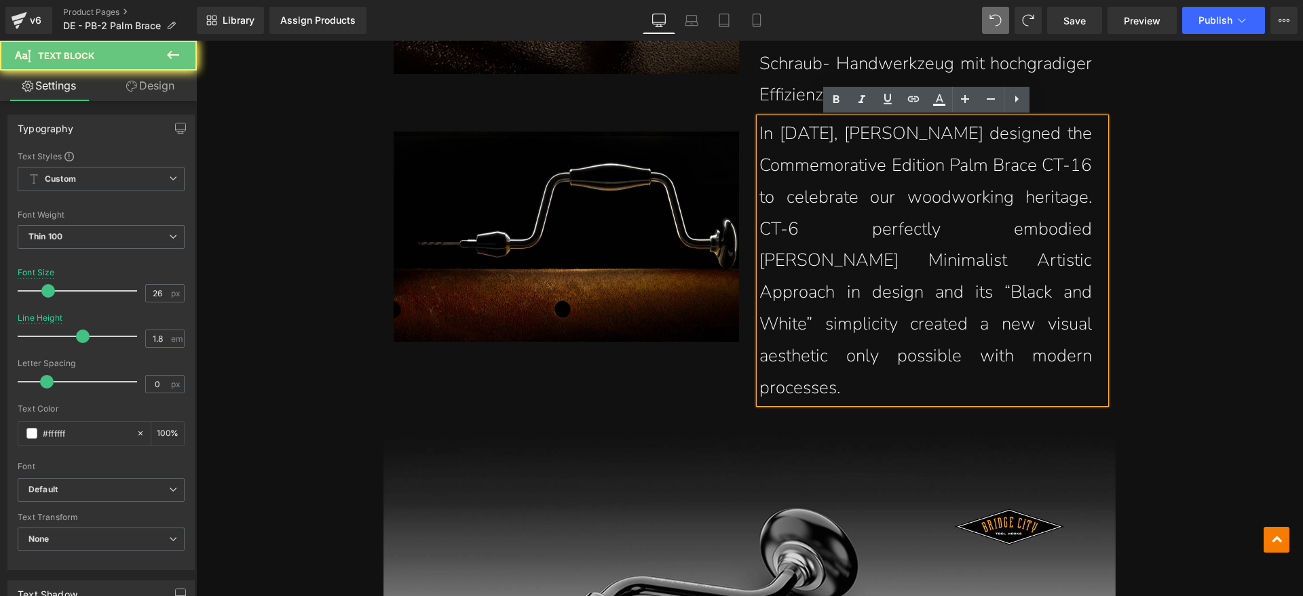
click at [834, 347] on p "In [DATE], [PERSON_NAME] designed the Commemorative Edition Palm Brace CT-16 to…" at bounding box center [925, 261] width 332 height 286
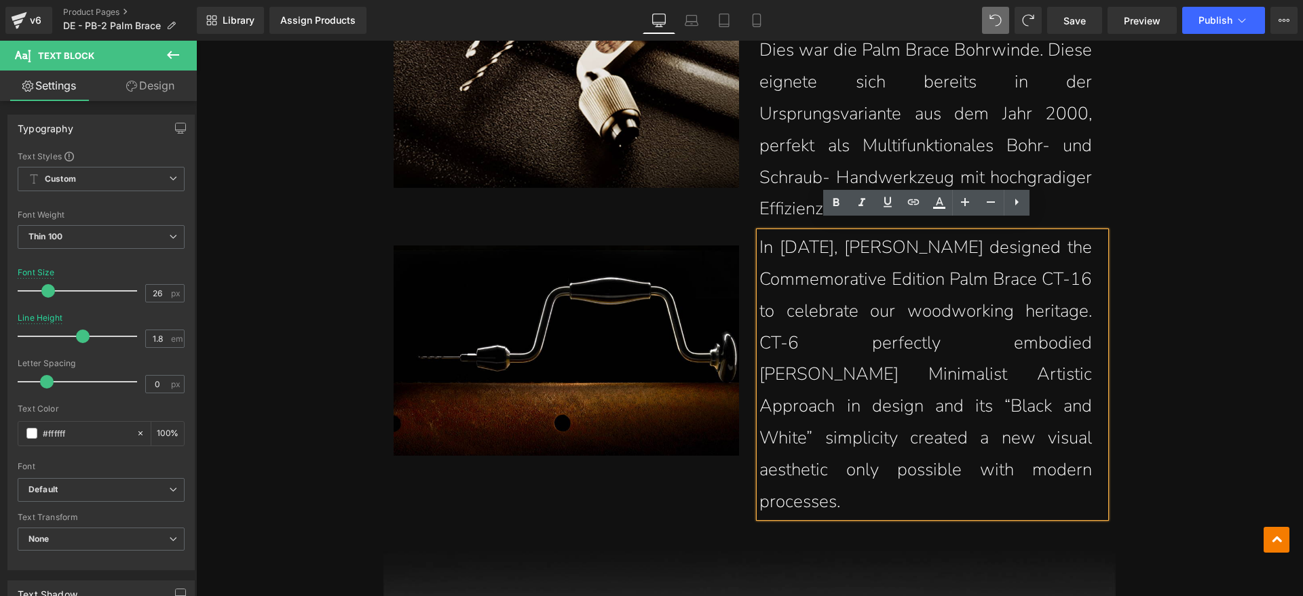
scroll to position [2205, 0]
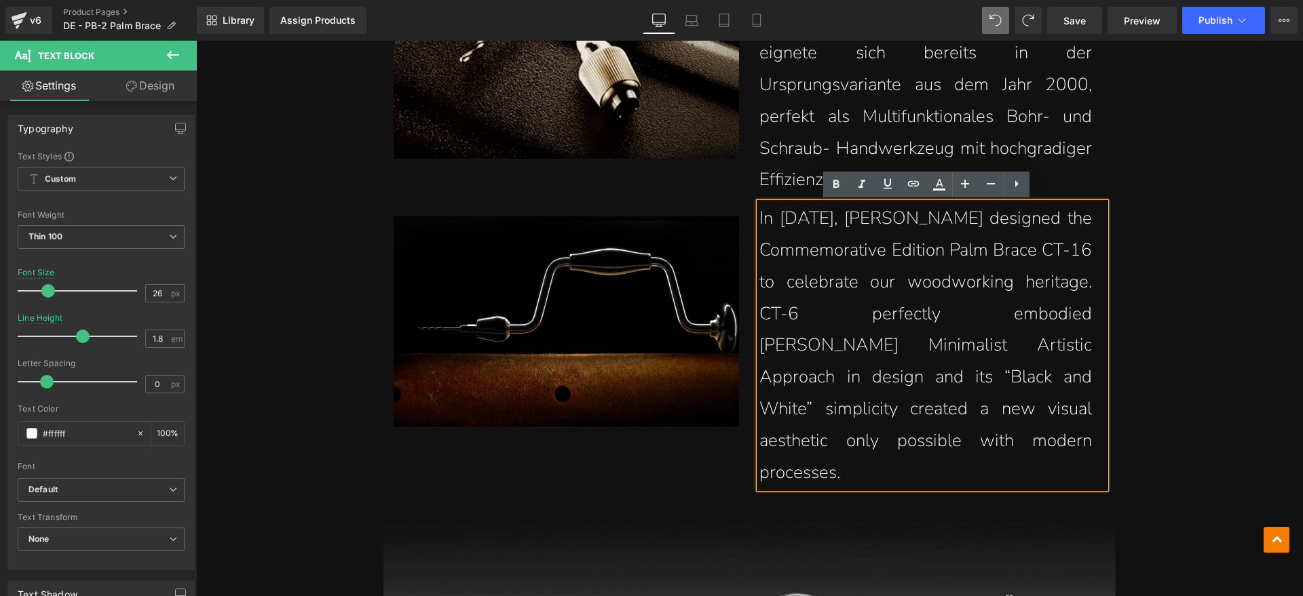
click at [847, 429] on p "In [DATE], [PERSON_NAME] designed the Commemorative Edition Palm Brace CT-16 to…" at bounding box center [925, 346] width 332 height 286
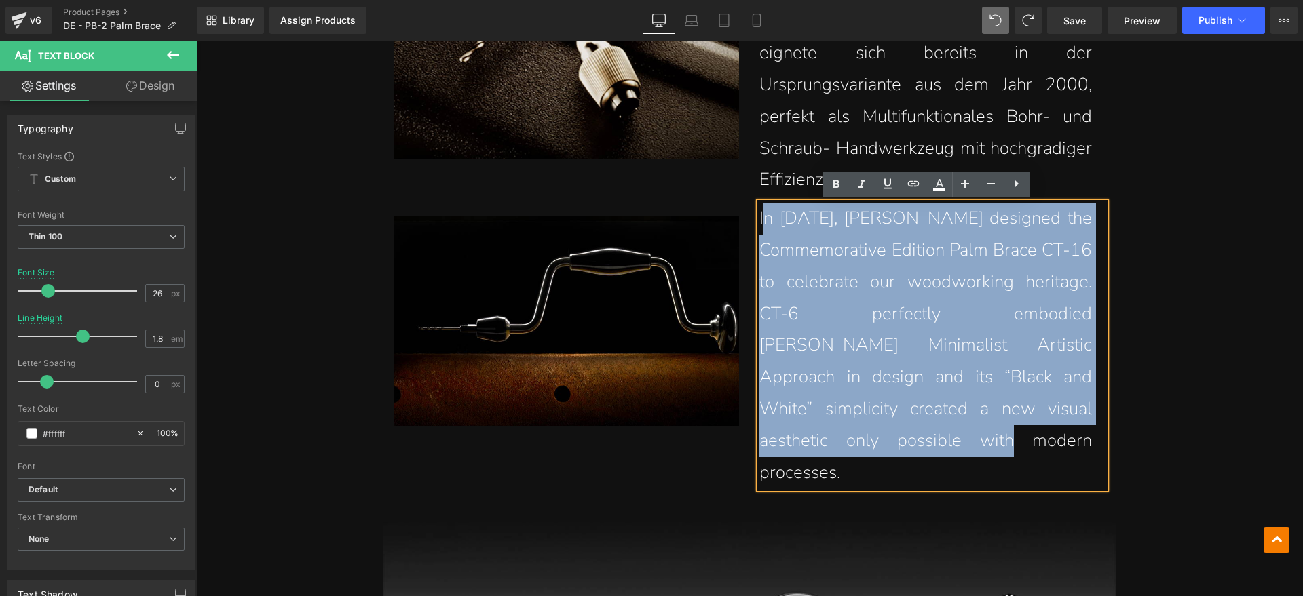
drag, startPoint x: 862, startPoint y: 440, endPoint x: 761, endPoint y: 224, distance: 238.9
click at [761, 224] on p "In [DATE], [PERSON_NAME] designed the Commemorative Edition Palm Brace CT-16 to…" at bounding box center [925, 346] width 332 height 286
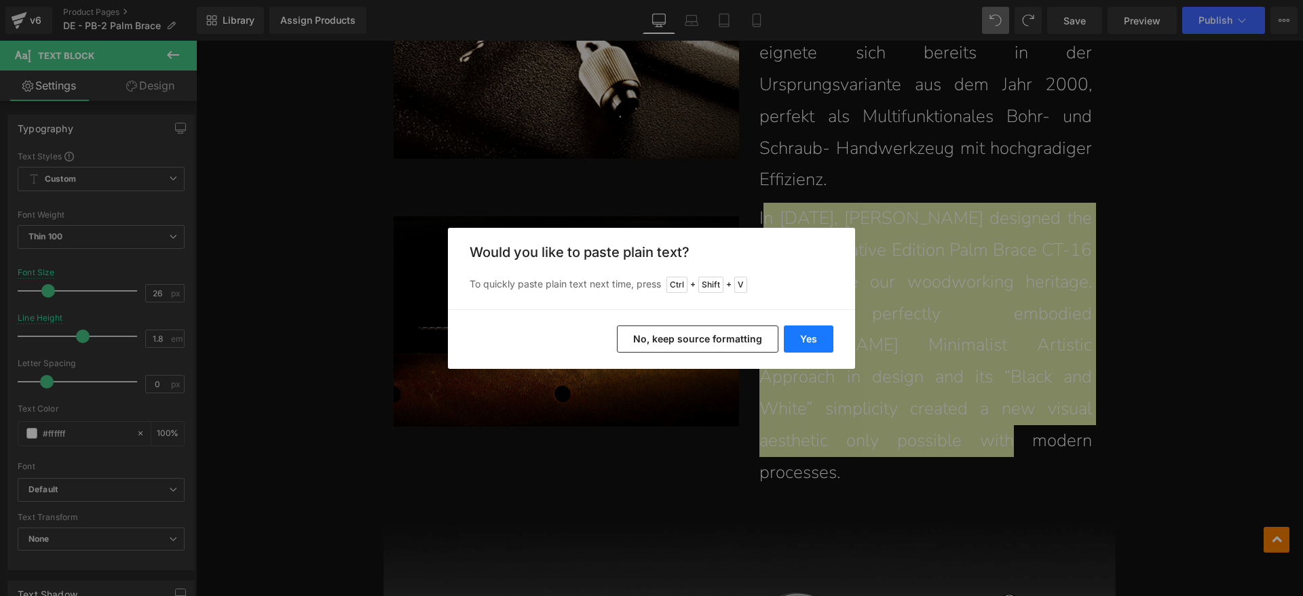
drag, startPoint x: 809, startPoint y: 340, endPoint x: 572, endPoint y: 209, distance: 270.6
click at [809, 340] on button "Yes" at bounding box center [809, 339] width 50 height 27
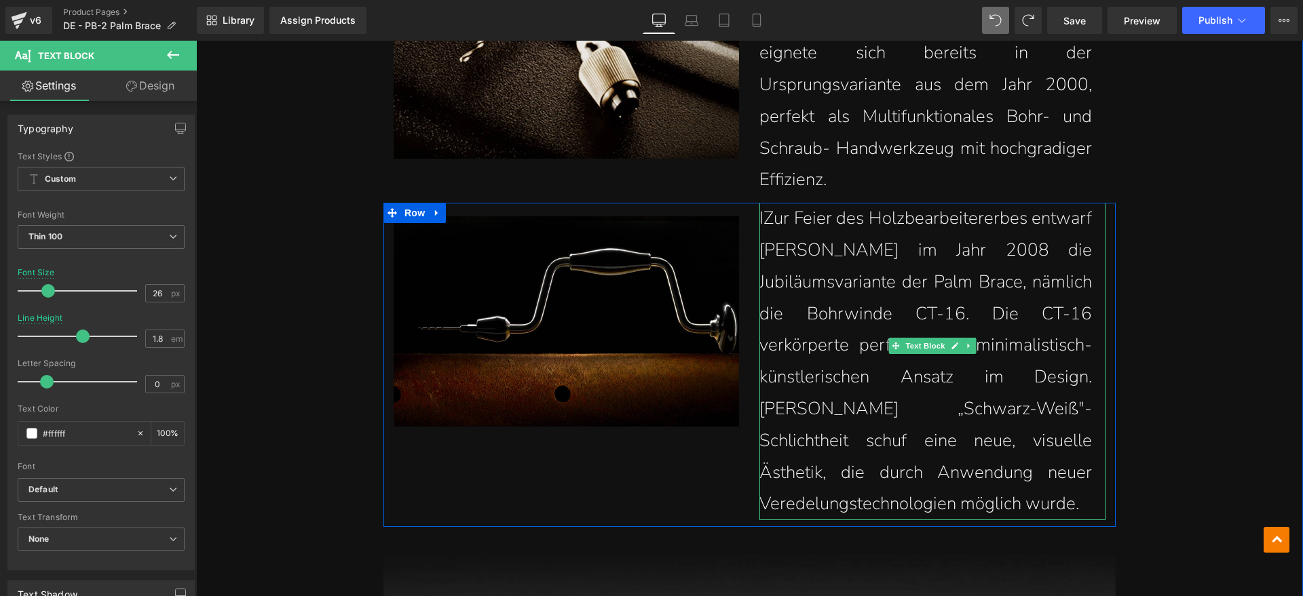
click at [760, 210] on p "IZur Feier des Holzbearbeitererbes entwarf [PERSON_NAME] im Jahr 2008 die Jubil…" at bounding box center [925, 362] width 332 height 318
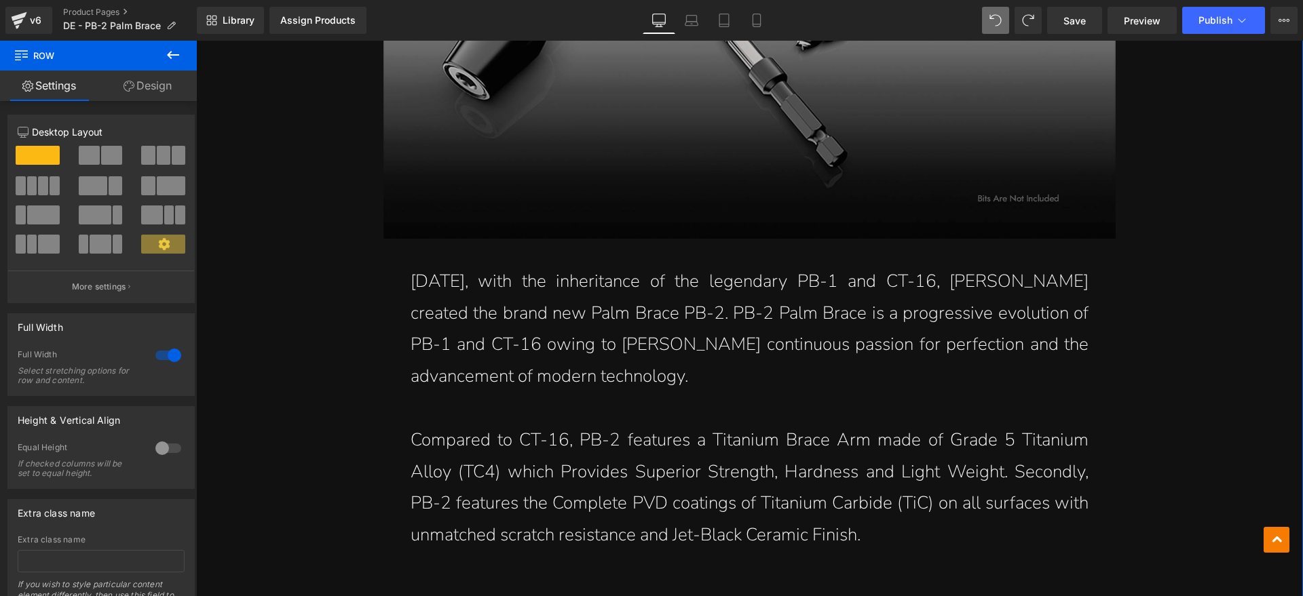
scroll to position [3307, 0]
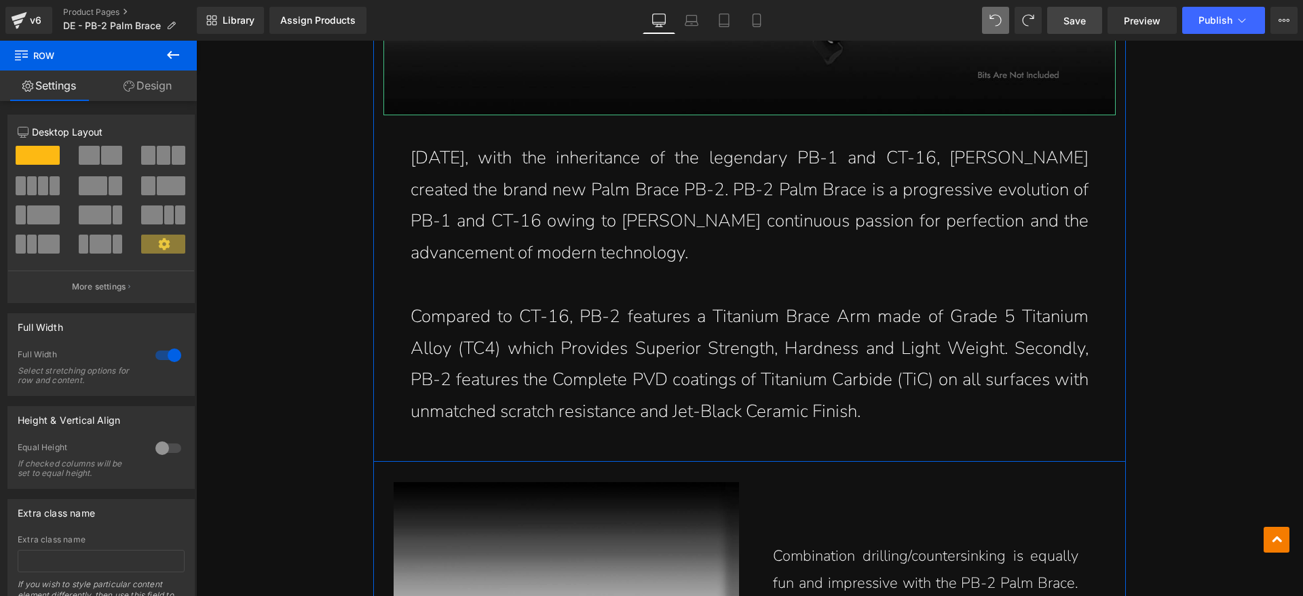
click at [1088, 14] on link "Save" at bounding box center [1074, 20] width 55 height 27
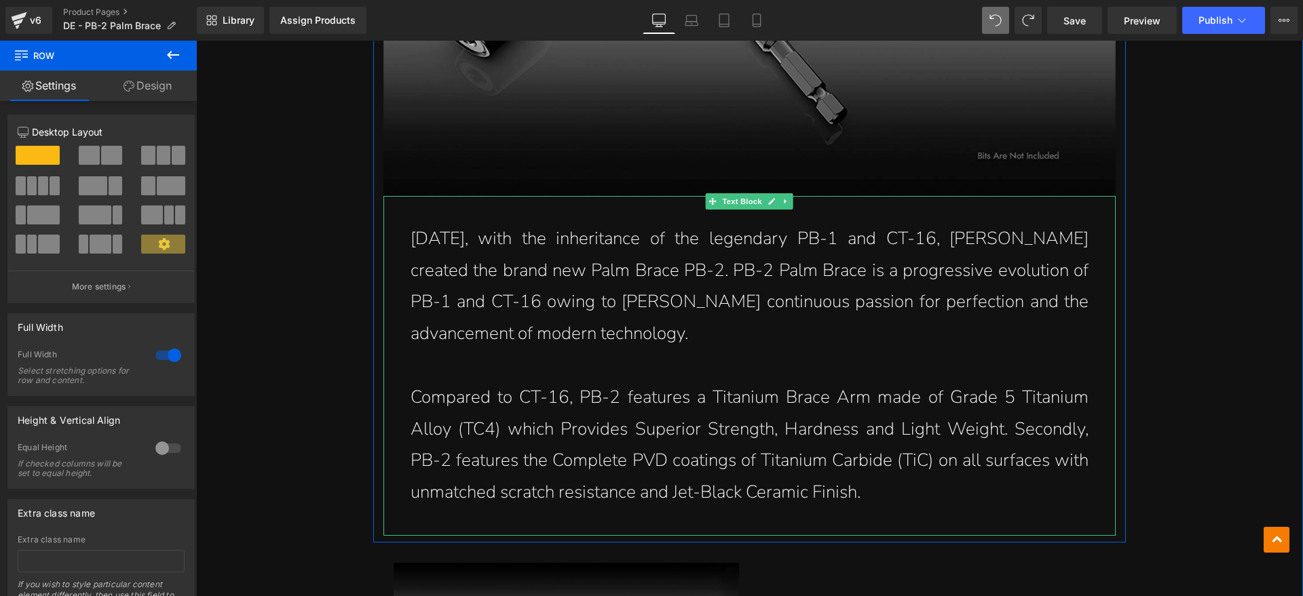
scroll to position [3223, 0]
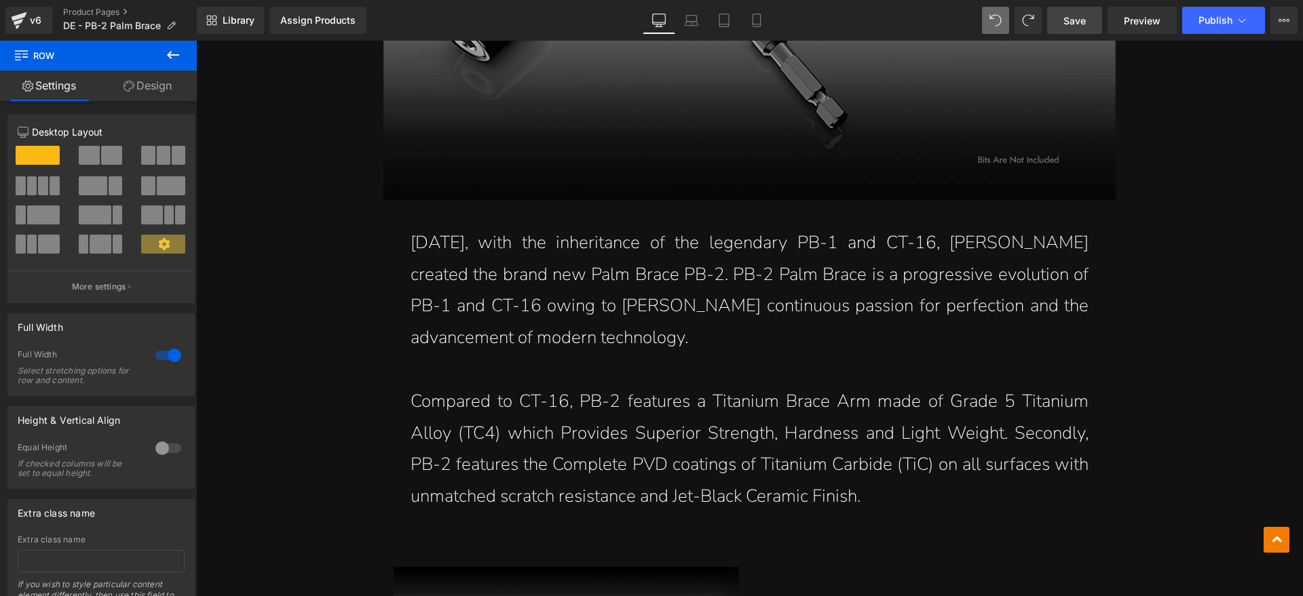
click at [1067, 20] on span "Save" at bounding box center [1074, 21] width 22 height 14
